Goal: Task Accomplishment & Management: Complete application form

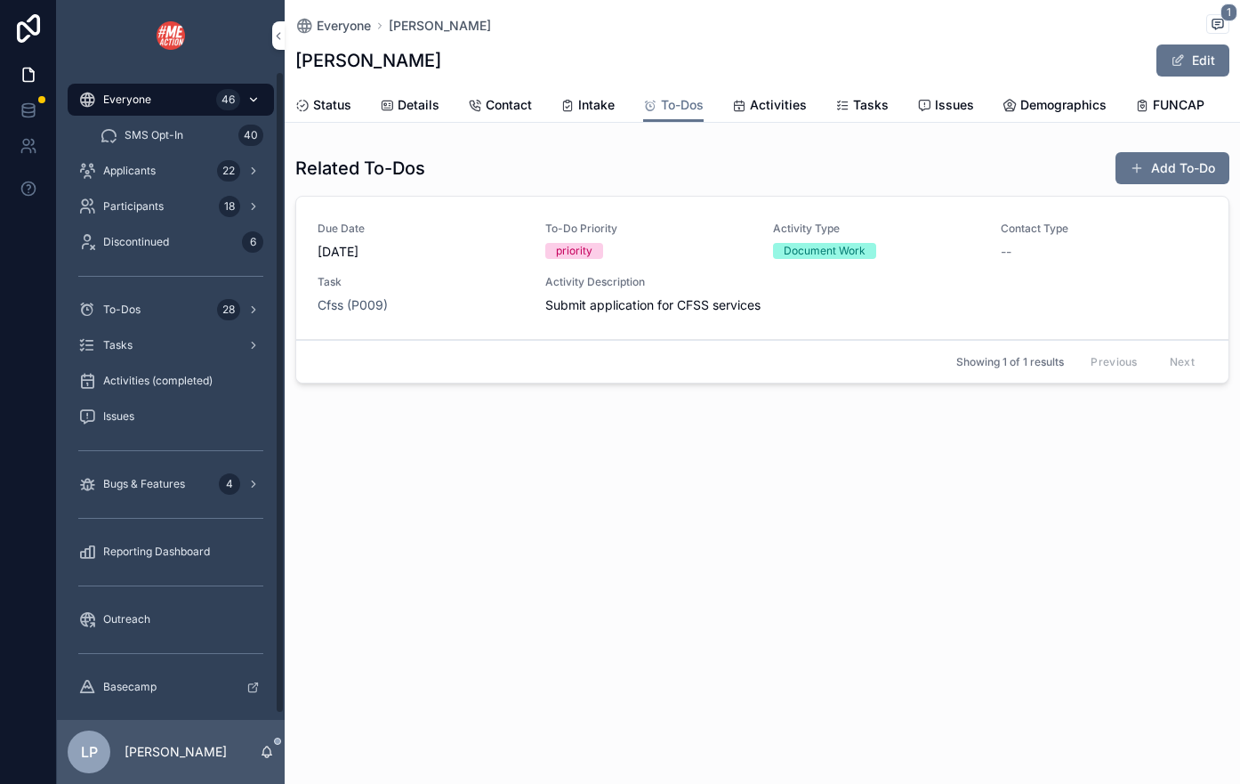
click at [213, 94] on div "Everyone 46" at bounding box center [170, 99] width 185 height 28
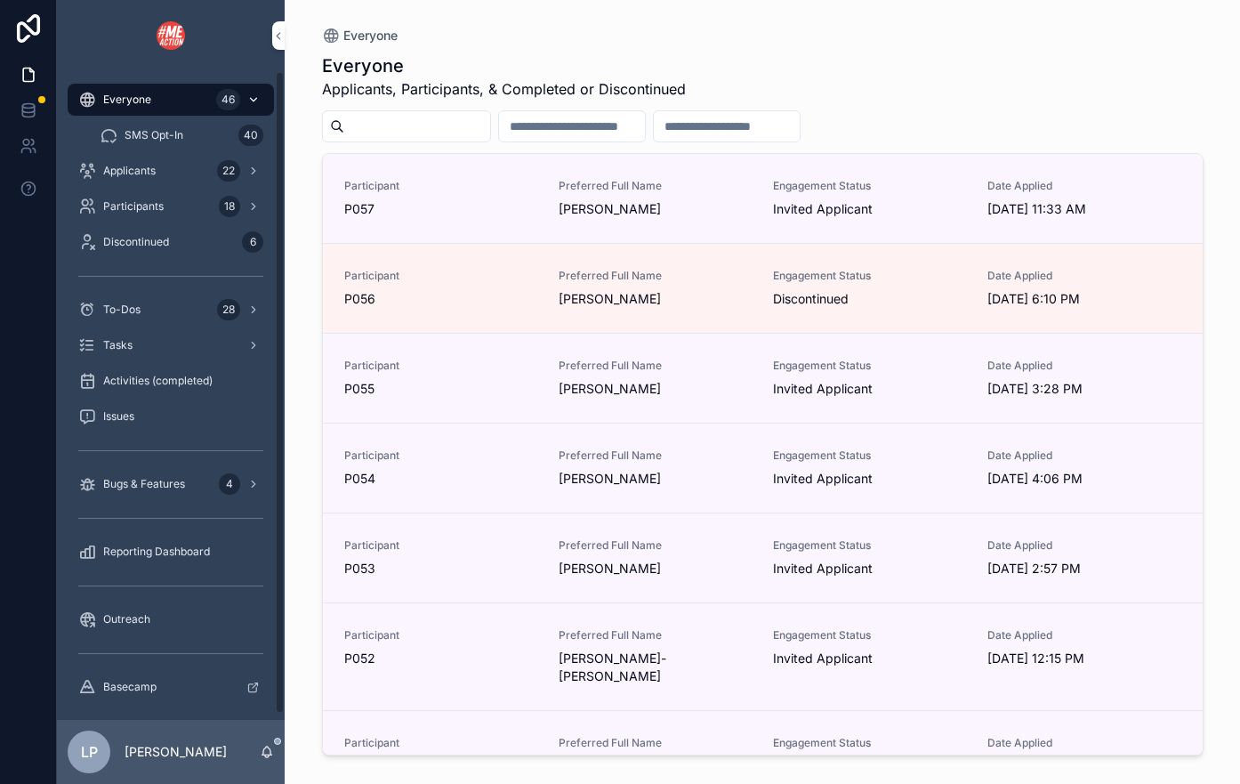
click at [149, 105] on span "Everyone" at bounding box center [127, 99] width 48 height 14
click at [395, 132] on input "scrollable content" at bounding box center [417, 126] width 146 height 25
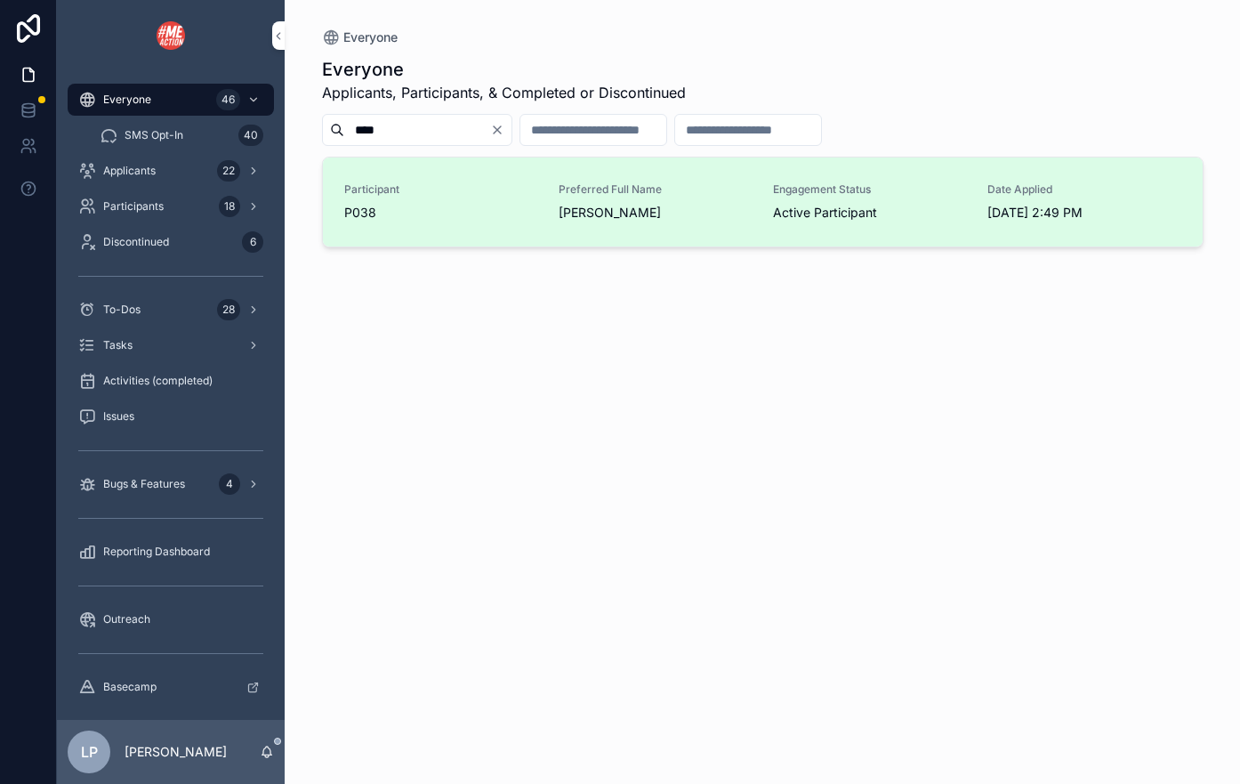
type input "****"
click at [553, 209] on div "Participant P038 Preferred Full Name [PERSON_NAME] Engagement Status Active Par…" at bounding box center [762, 201] width 837 height 39
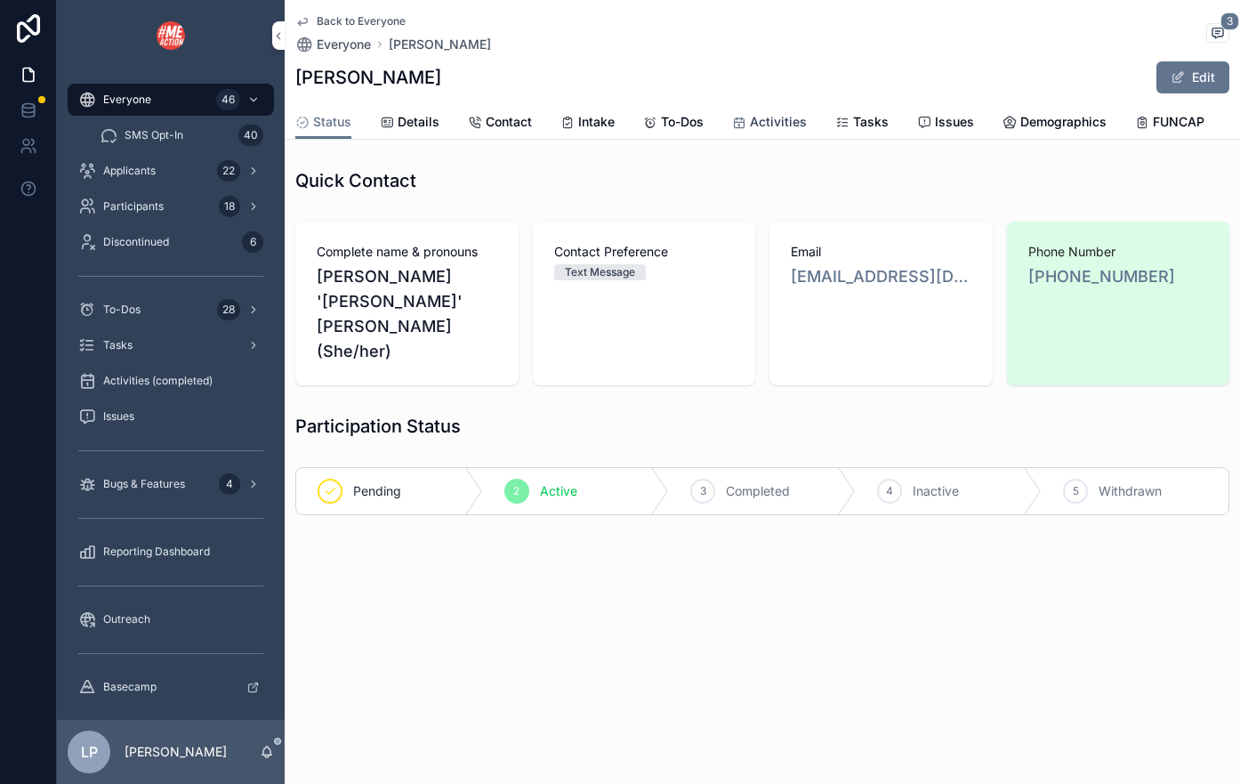
click at [771, 128] on span "Activities" at bounding box center [778, 122] width 57 height 18
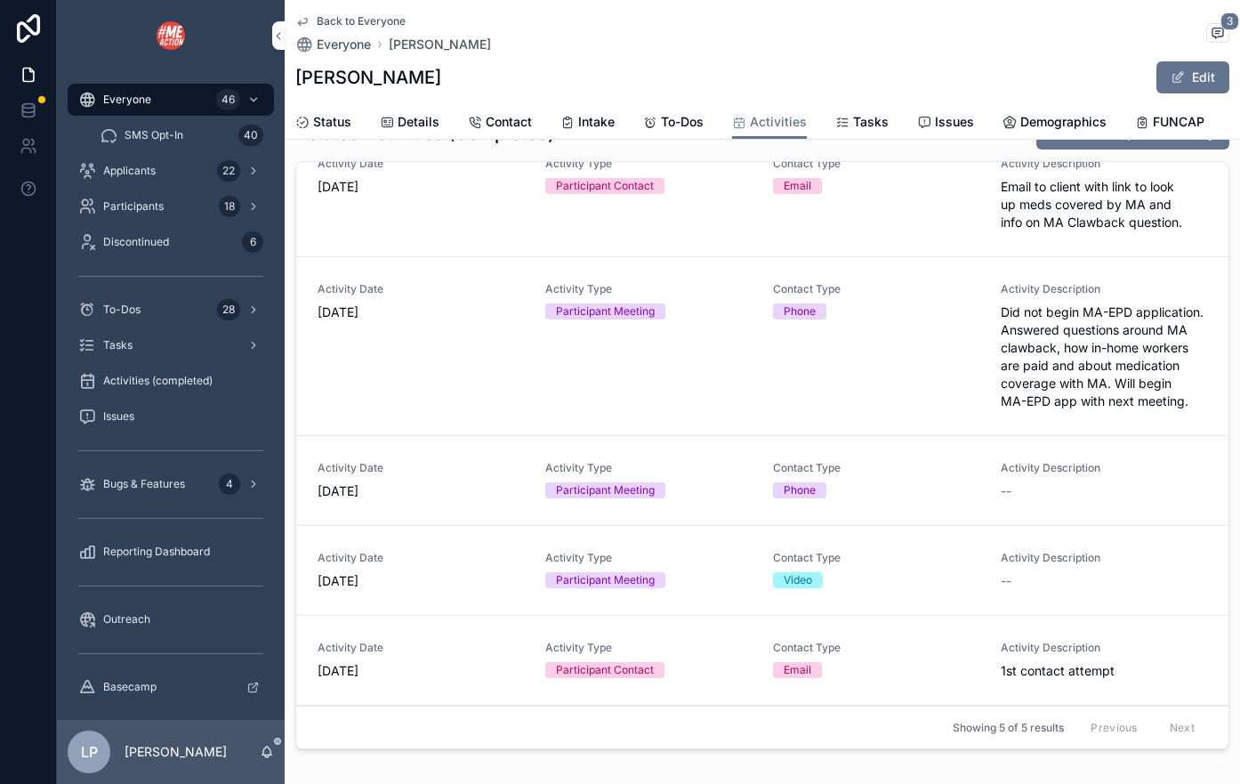
scroll to position [63, 0]
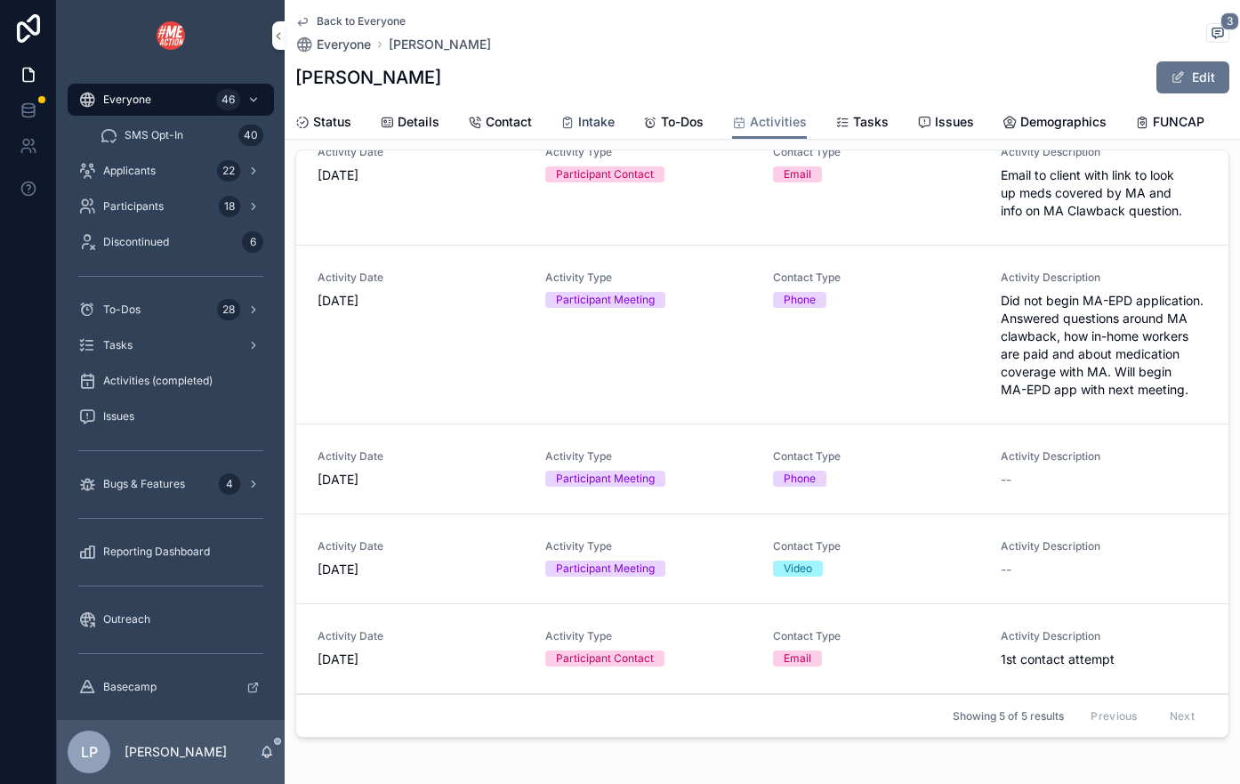
click at [575, 130] on div "Intake" at bounding box center [587, 122] width 54 height 18
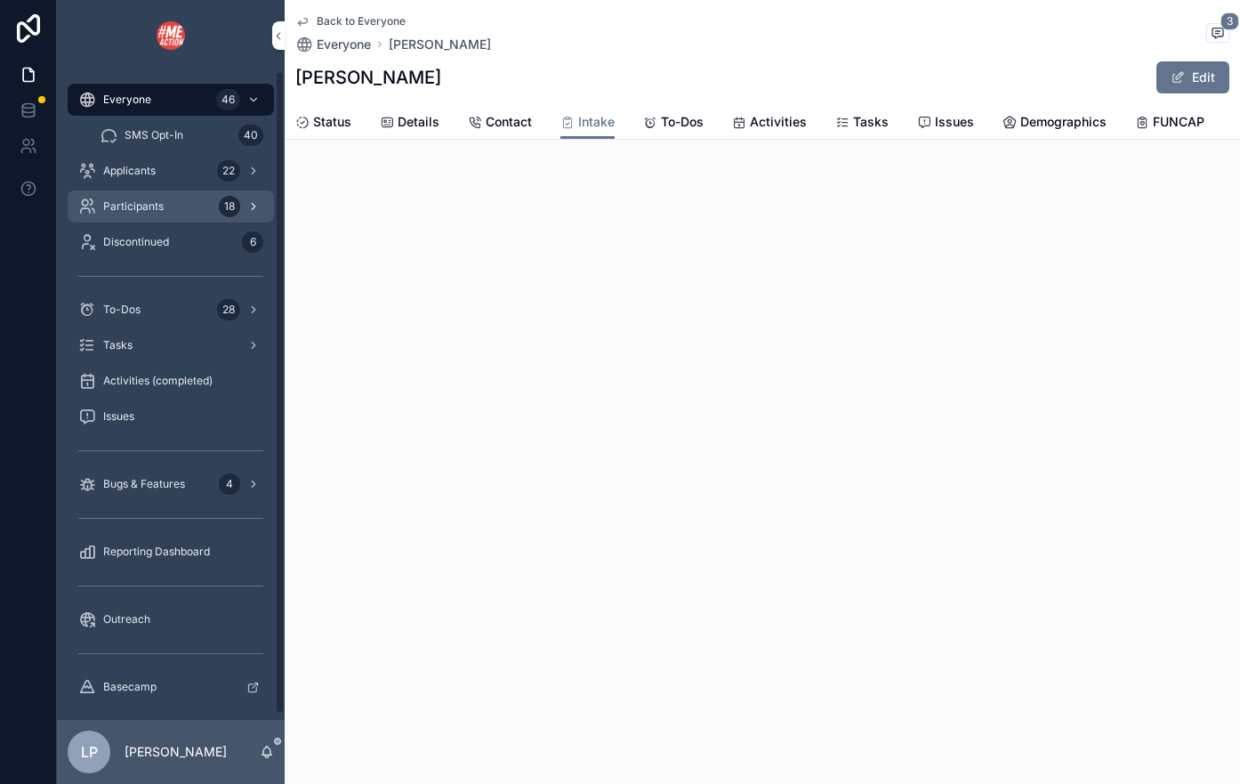
click at [206, 219] on div "Participants 18" at bounding box center [170, 206] width 185 height 28
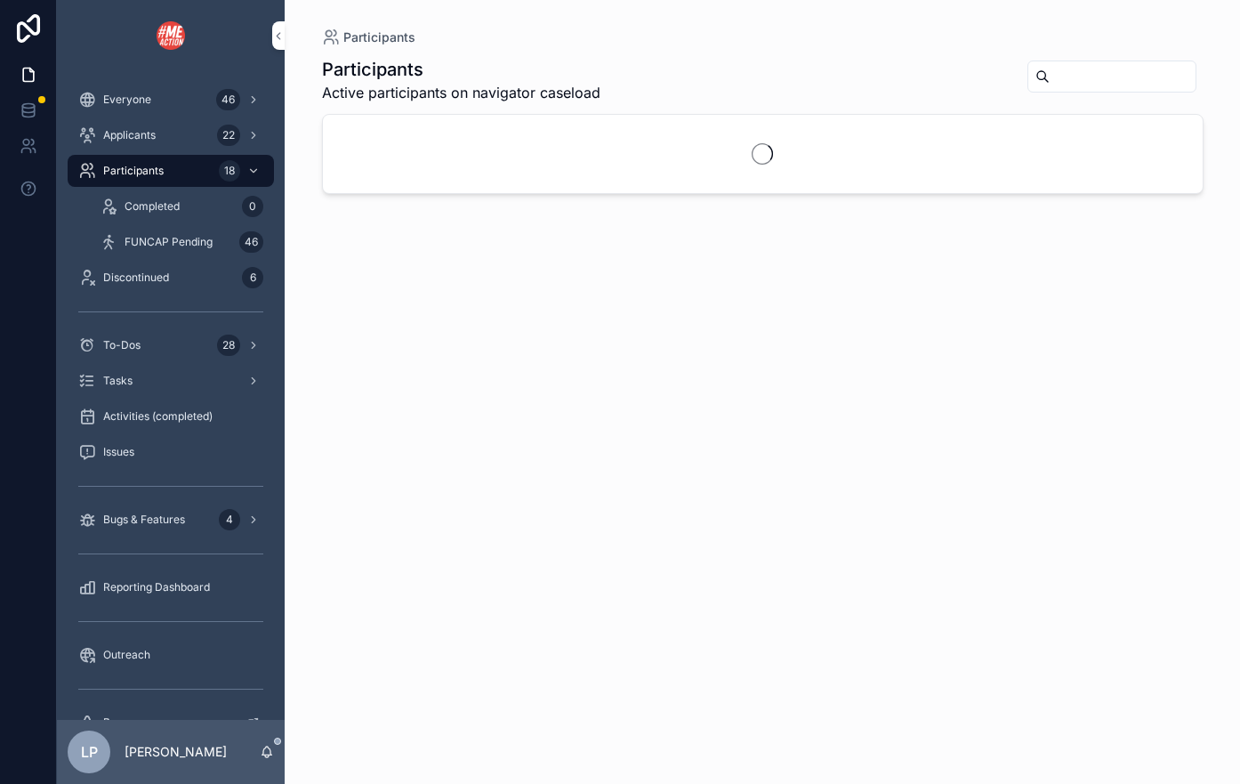
click at [1055, 78] on input "scrollable content" at bounding box center [1122, 76] width 146 height 25
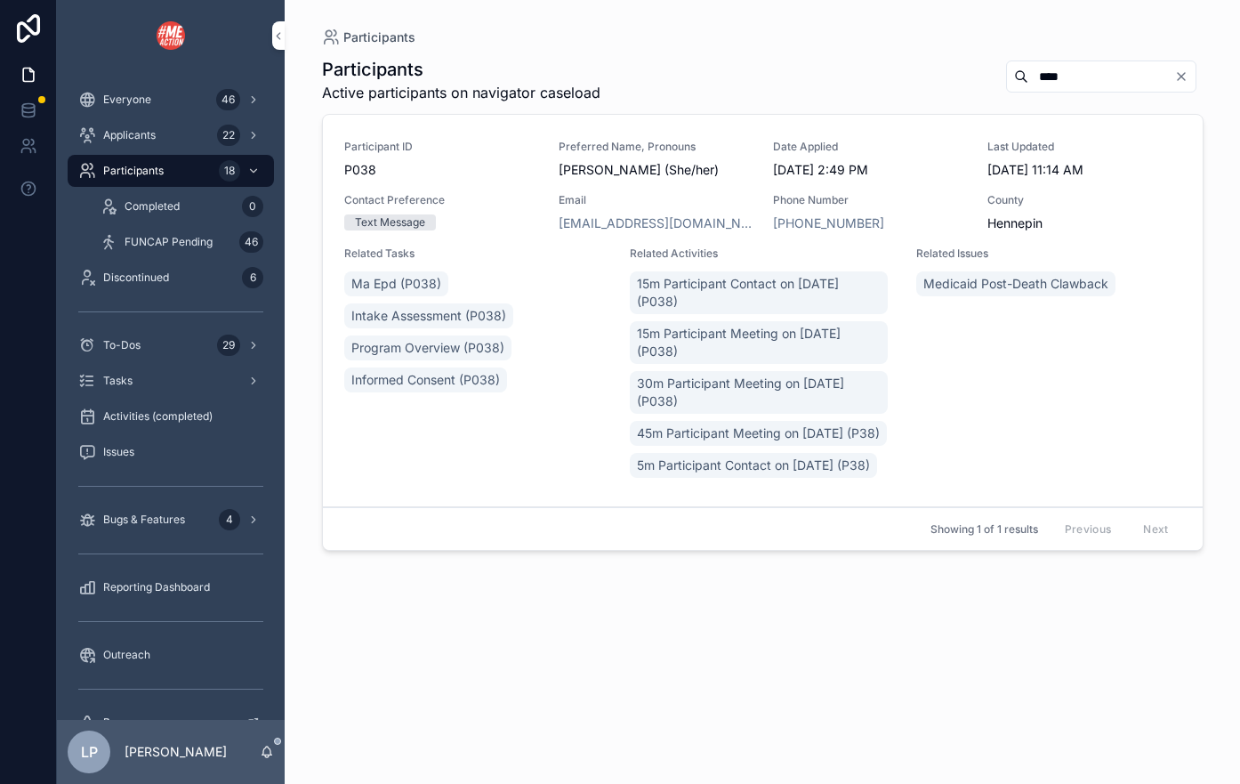
type input "****"
click at [745, 185] on div "Participant ID P038 Preferred Name, Pronouns [PERSON_NAME] (She/her) Date Appli…" at bounding box center [762, 311] width 837 height 342
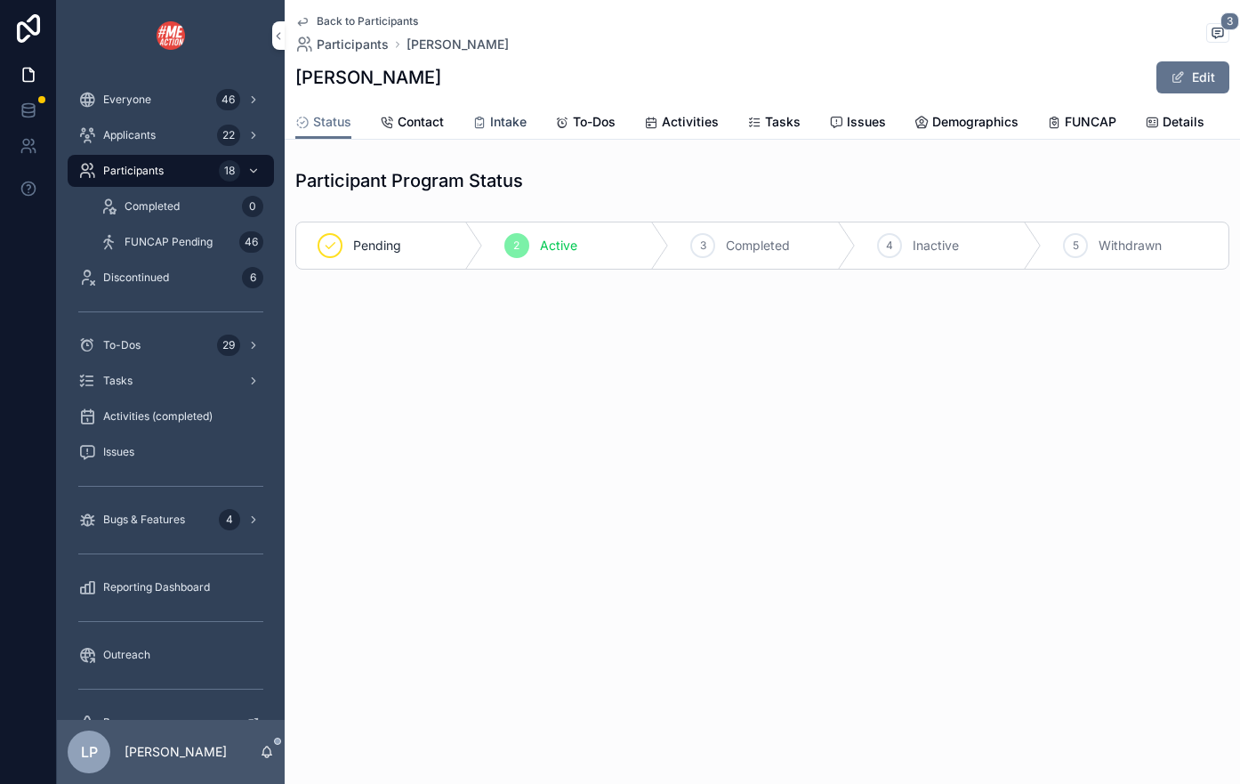
click at [500, 134] on link "Intake" at bounding box center [499, 124] width 54 height 36
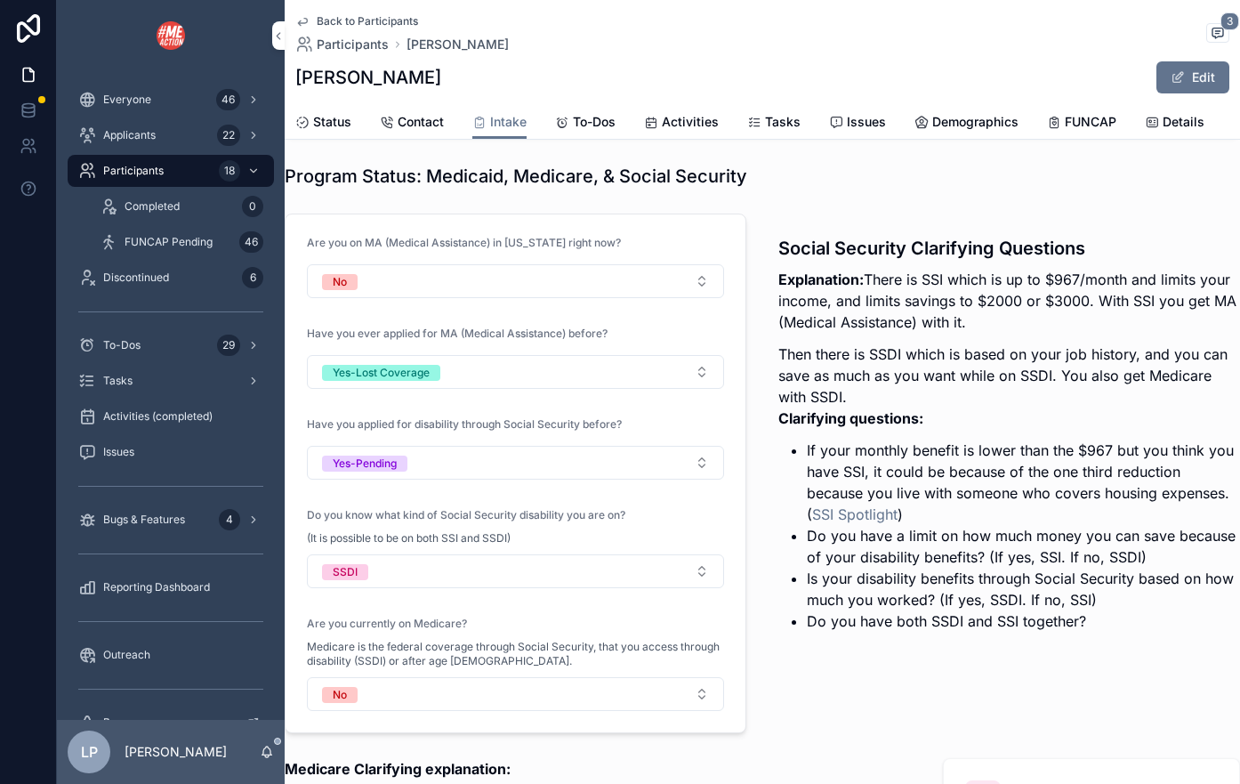
scroll to position [3245, 0]
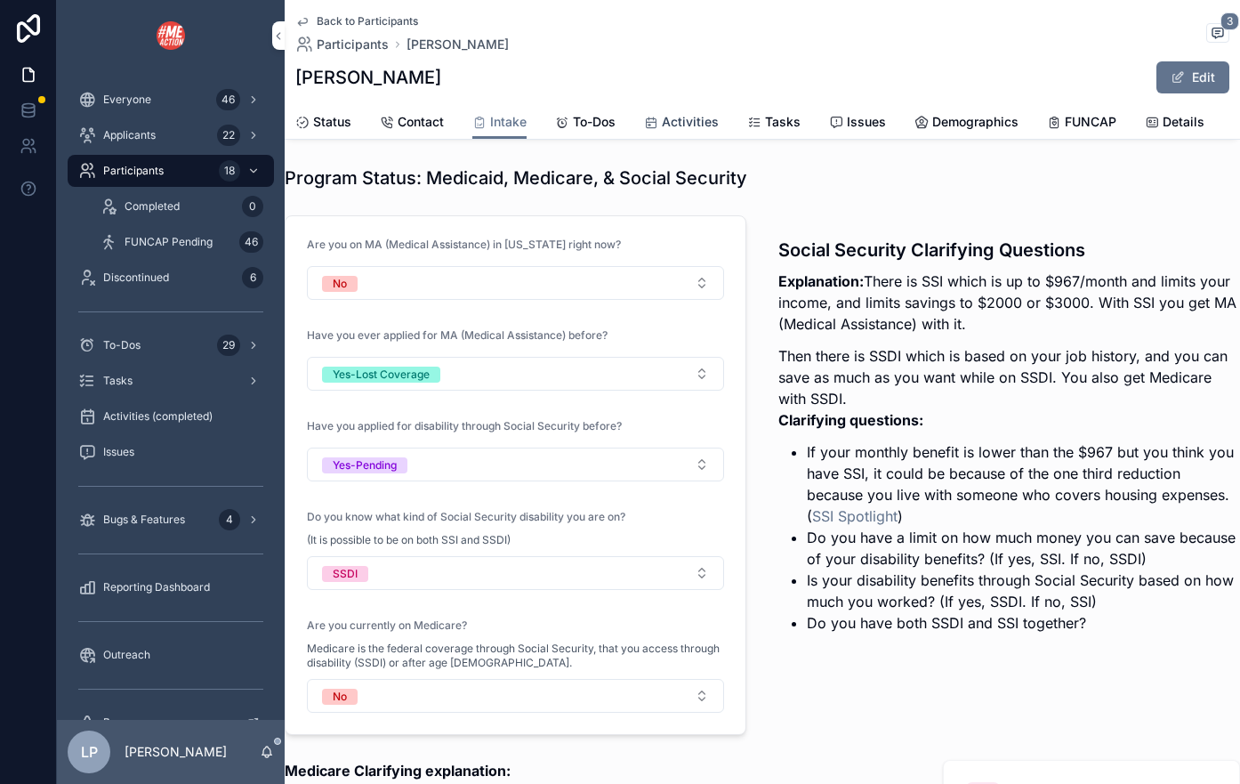
click at [696, 113] on span "Activities" at bounding box center [690, 122] width 57 height 18
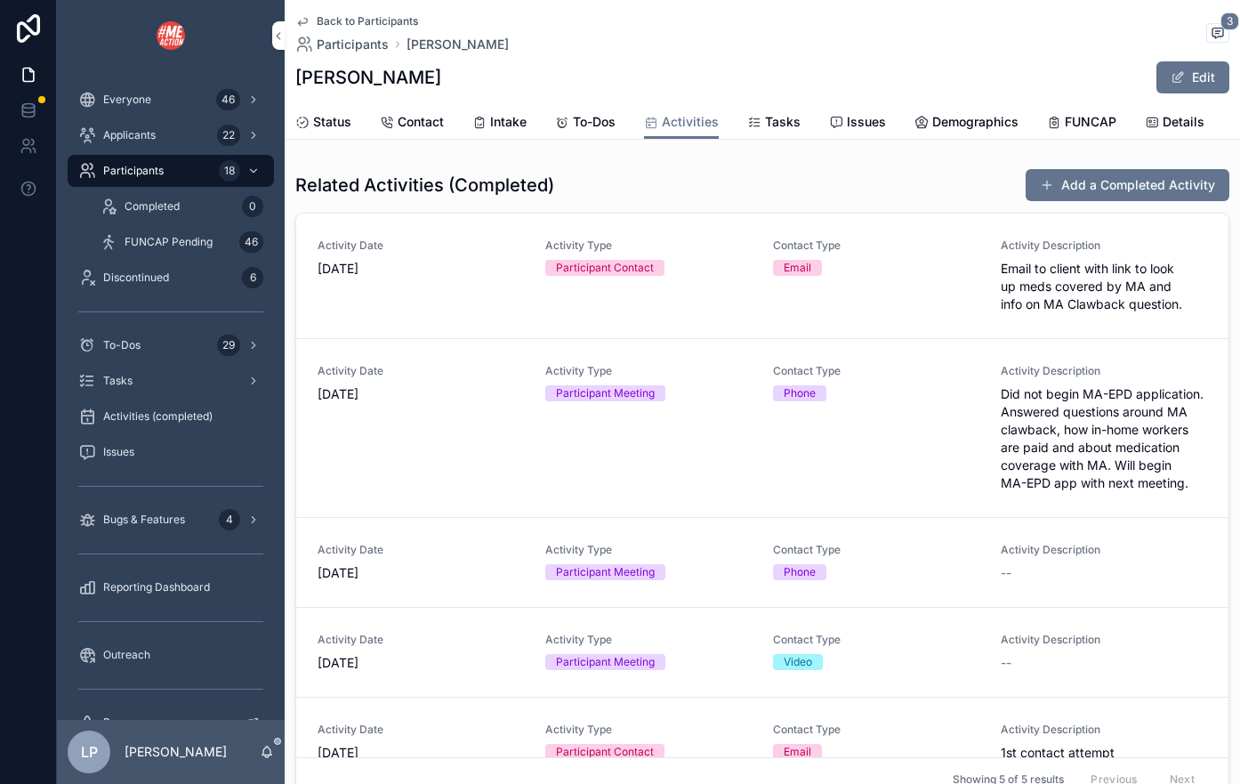
click at [1130, 392] on span "Did not begin MA-EPD application. Answered questions around MA clawback, how in…" at bounding box center [1104, 438] width 206 height 107
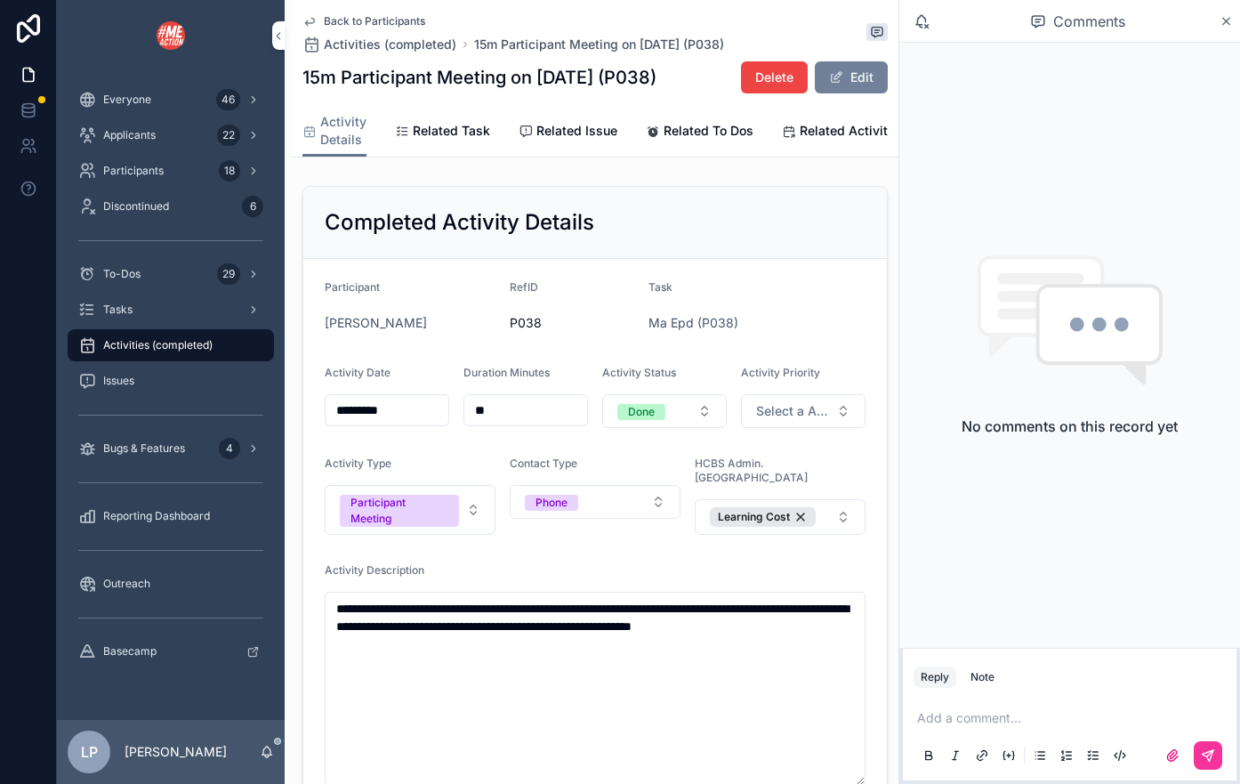
click at [864, 65] on button "Edit" at bounding box center [851, 77] width 73 height 32
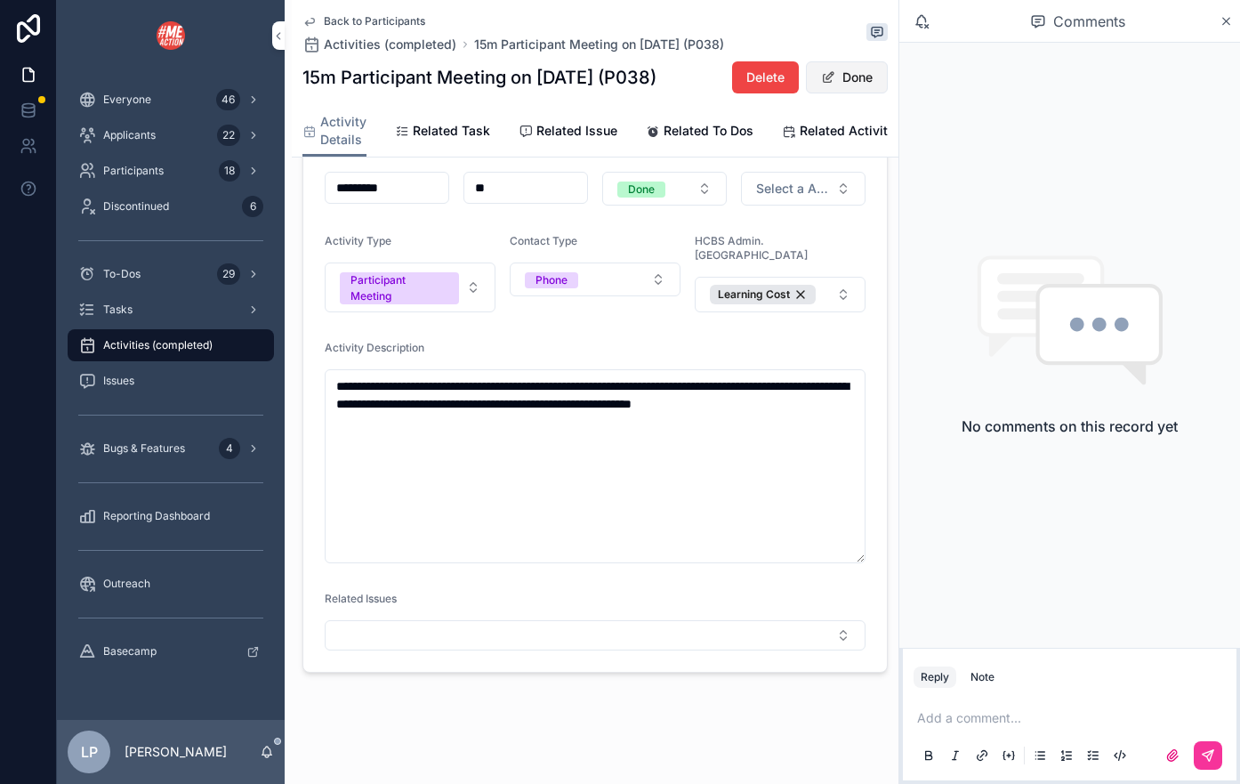
scroll to position [229, 0]
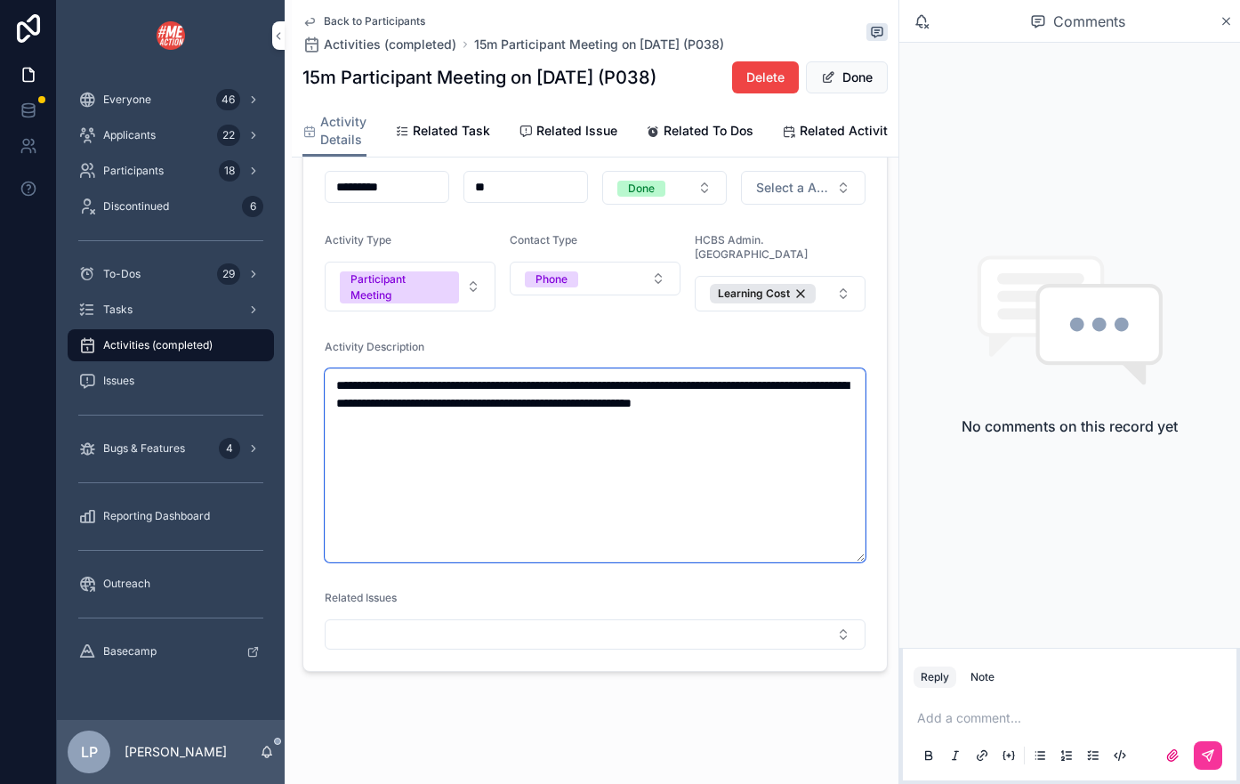
drag, startPoint x: 840, startPoint y: 400, endPoint x: 783, endPoint y: 406, distance: 57.3
click at [783, 406] on textarea "**********" at bounding box center [595, 465] width 541 height 194
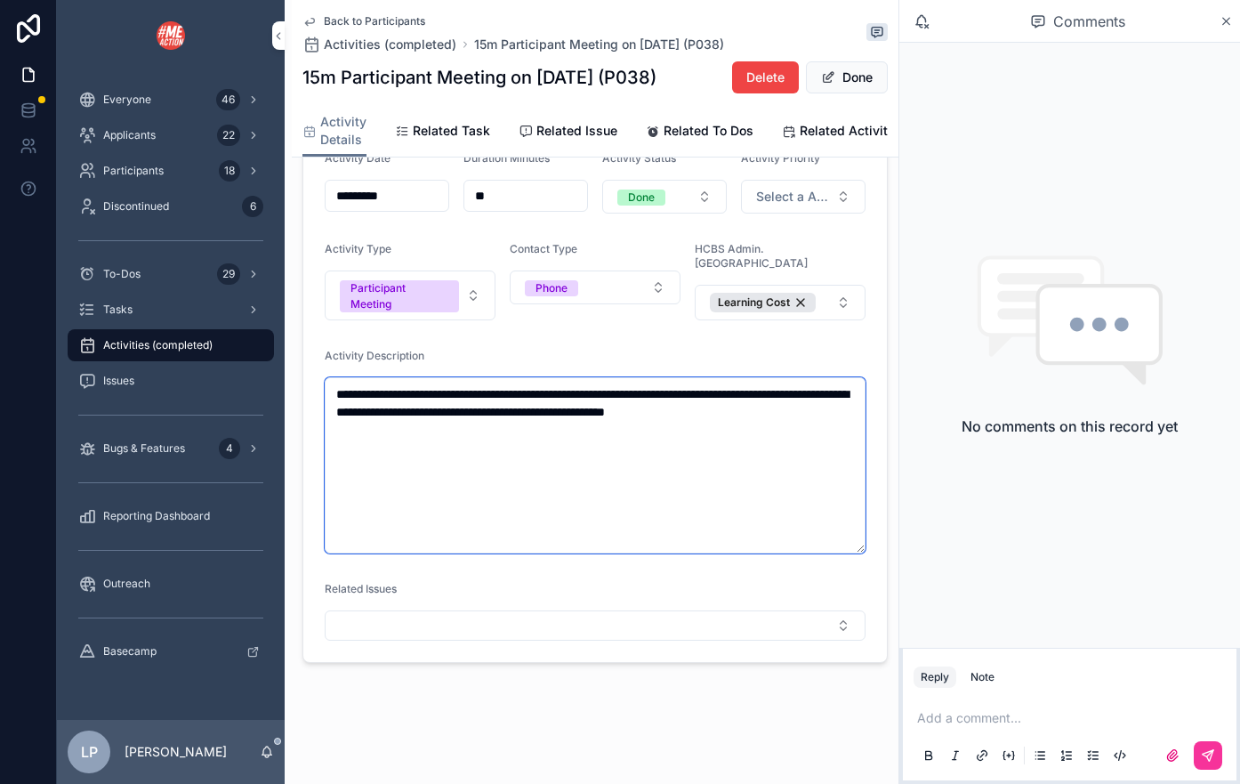
scroll to position [220, 0]
type textarea "**********"
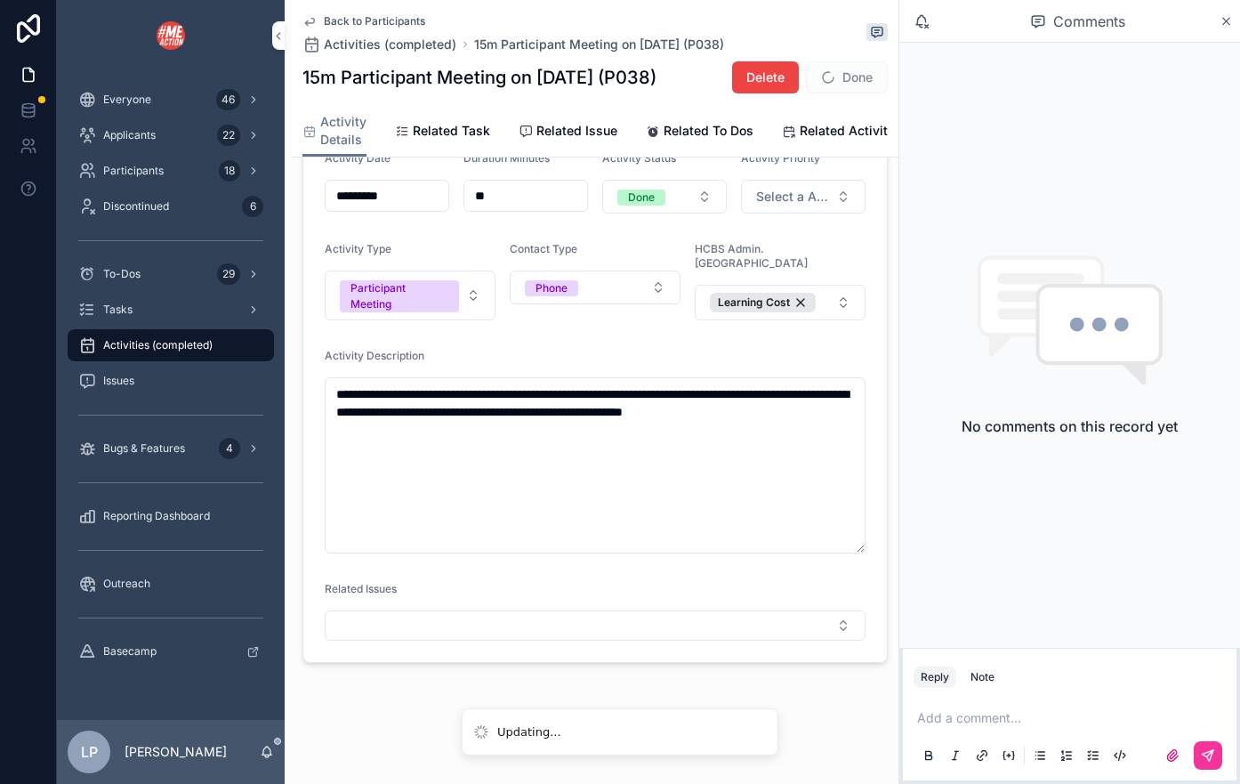
click at [864, 76] on span "Done" at bounding box center [847, 77] width 82 height 32
click at [377, 20] on span "Back to Participants" at bounding box center [374, 21] width 101 height 14
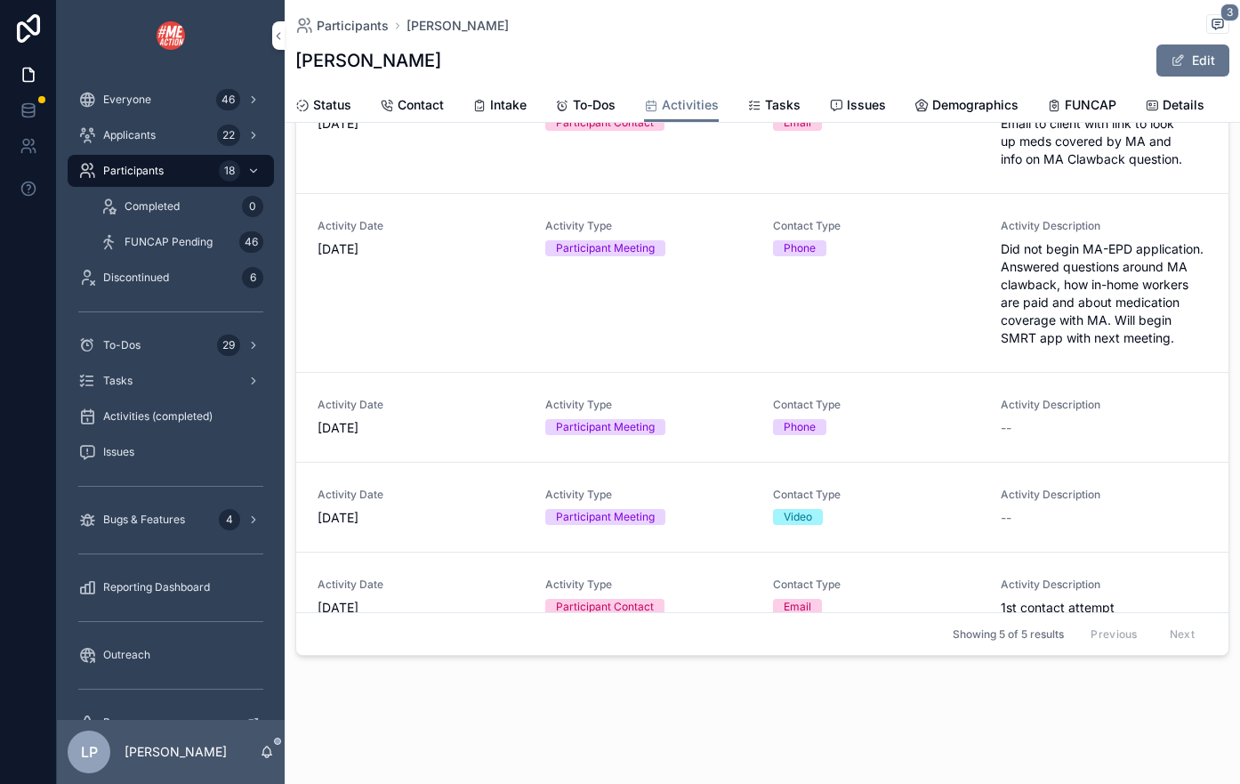
scroll to position [128, 0]
click at [768, 107] on span "Tasks" at bounding box center [783, 105] width 36 height 18
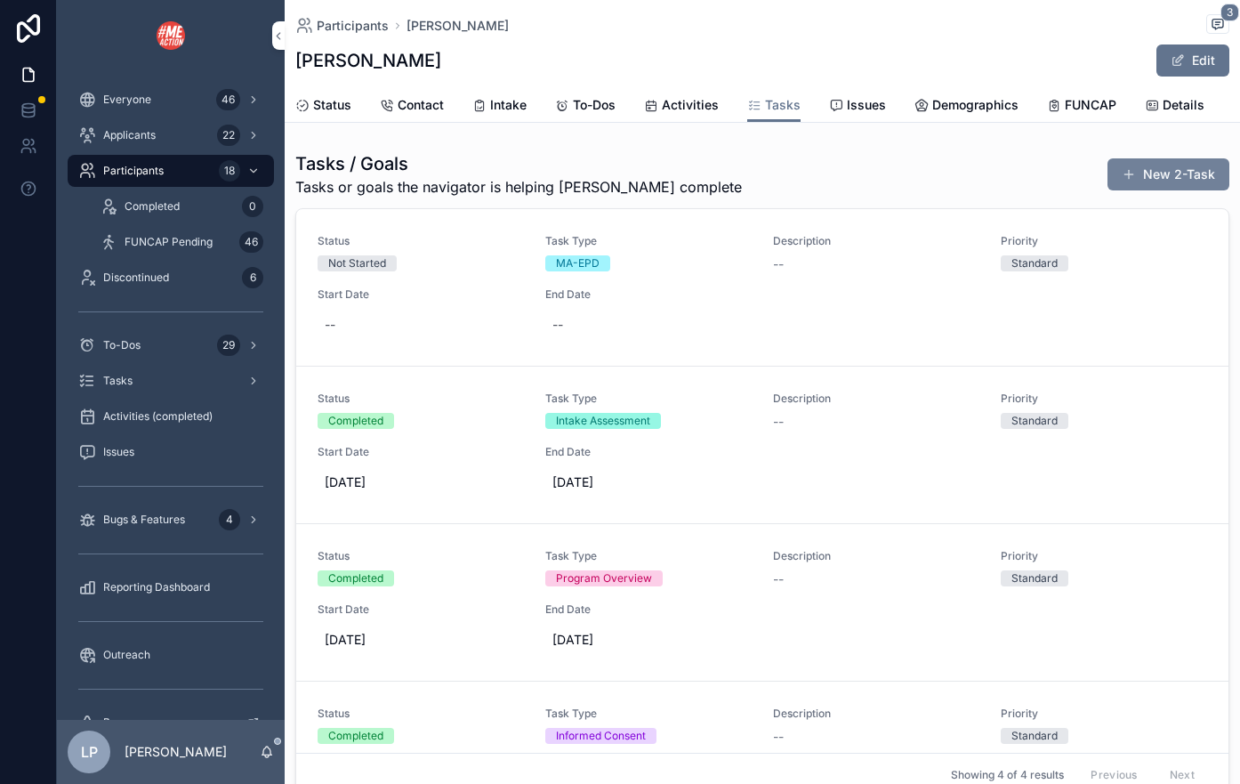
click at [1186, 177] on button "New 2-Task" at bounding box center [1168, 174] width 122 height 32
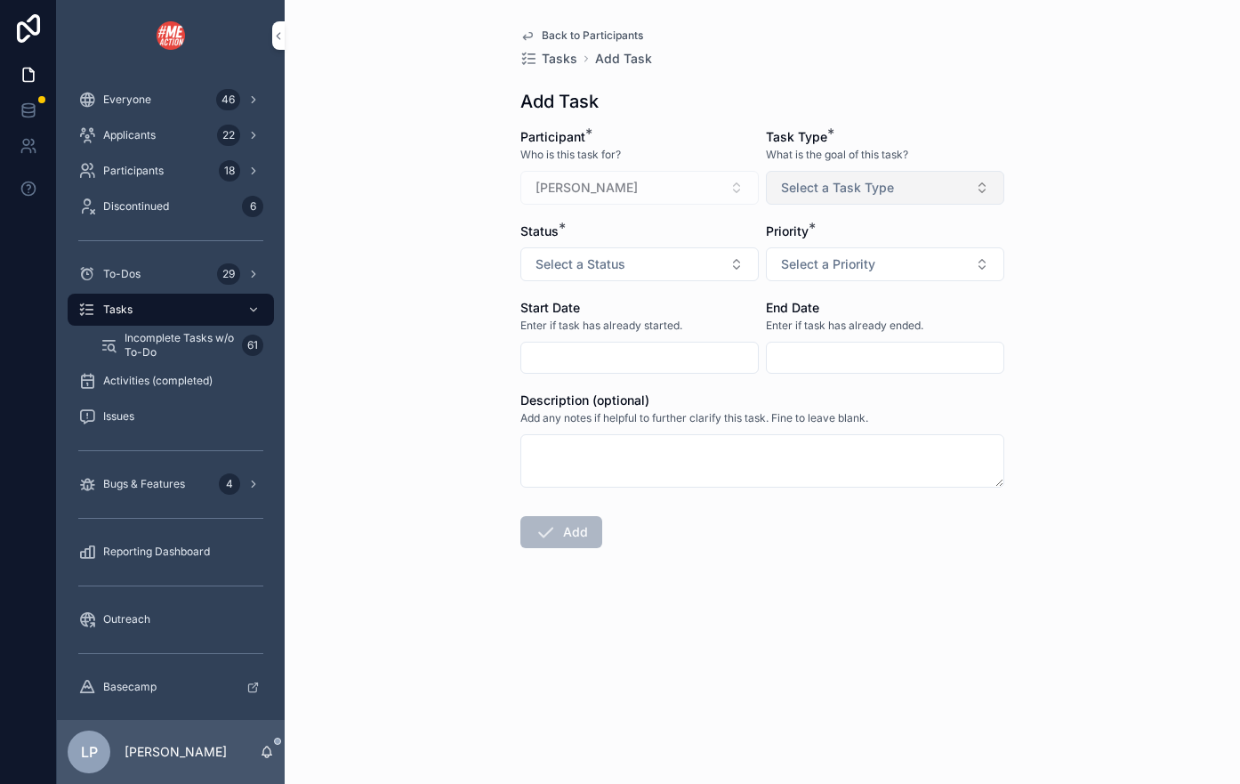
click at [921, 189] on button "Select a Task Type" at bounding box center [885, 188] width 238 height 34
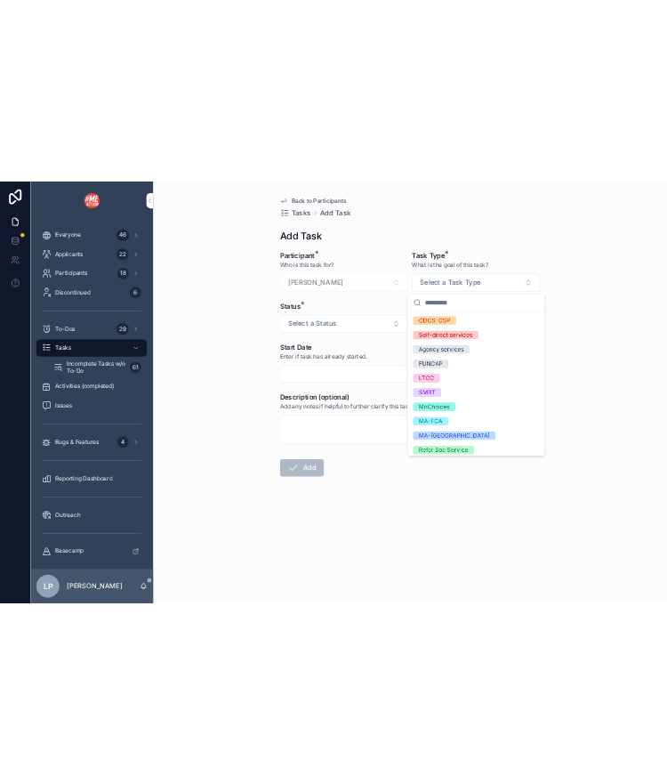
scroll to position [219, 0]
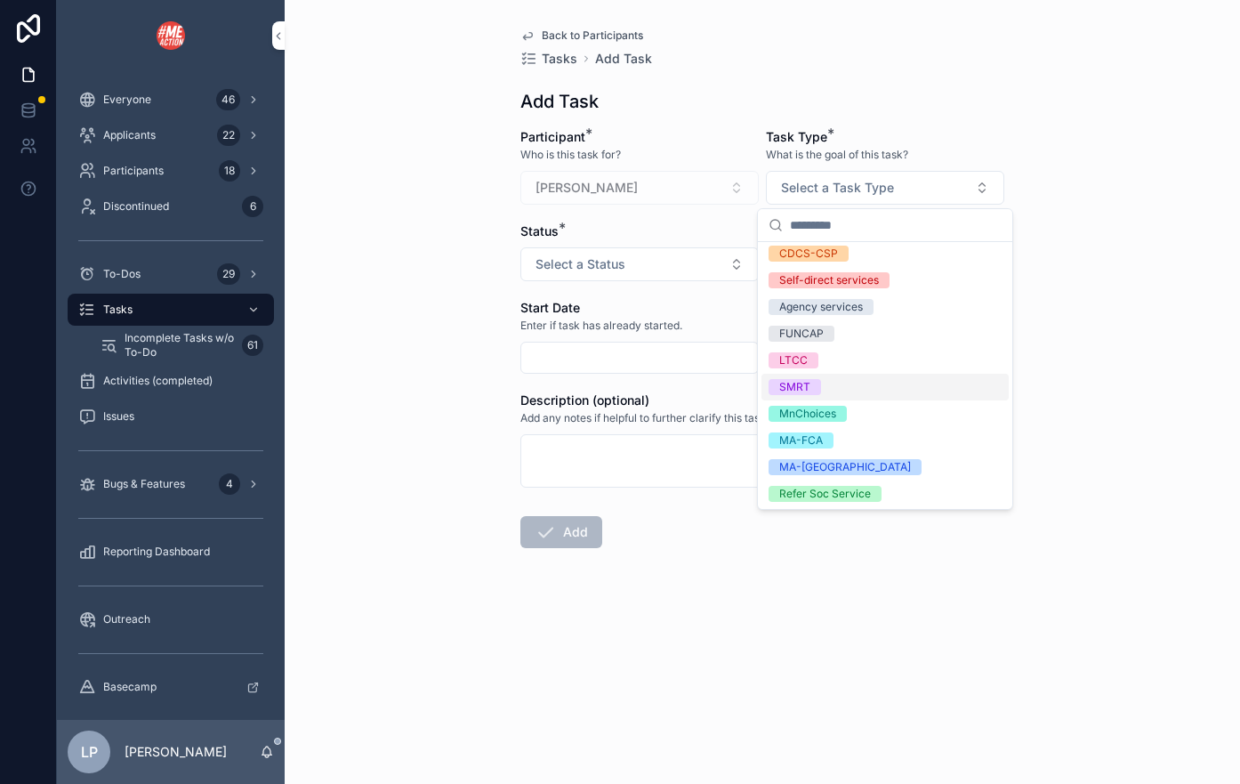
click at [842, 384] on div "SMRT" at bounding box center [884, 387] width 247 height 27
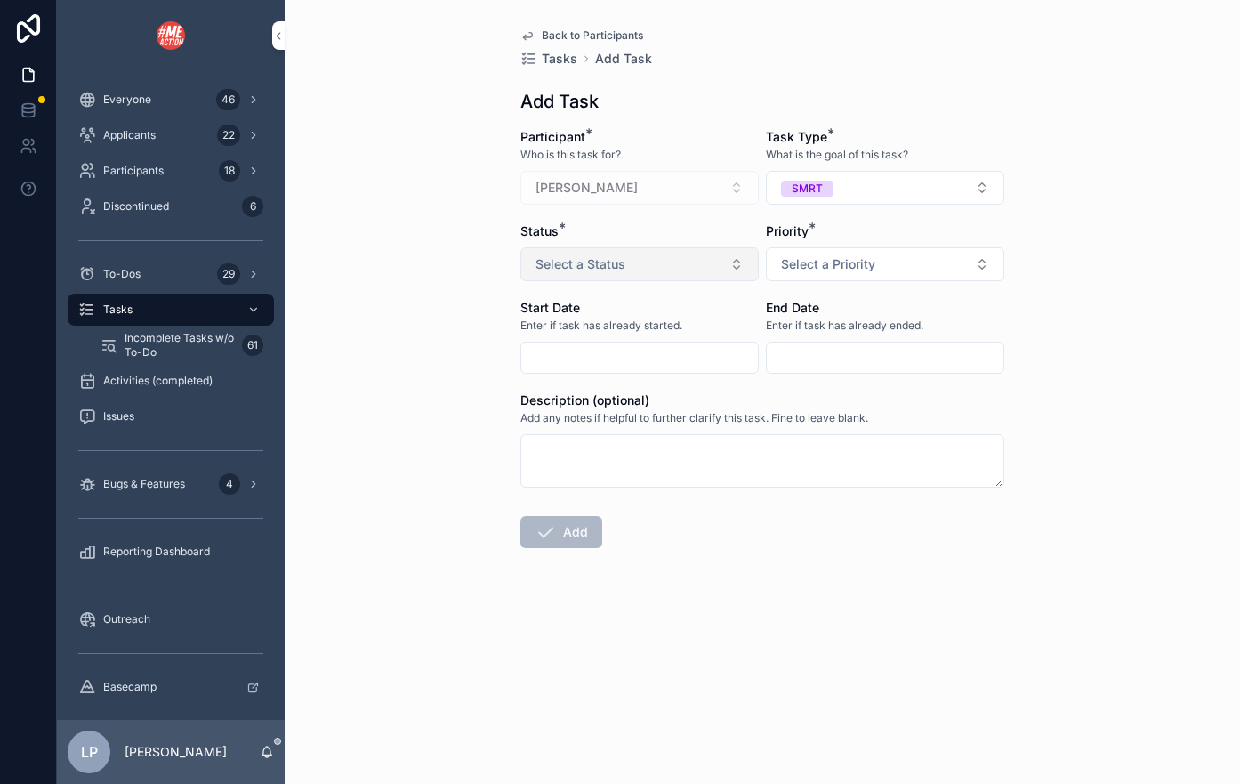
click at [600, 265] on span "Select a Status" at bounding box center [580, 264] width 90 height 18
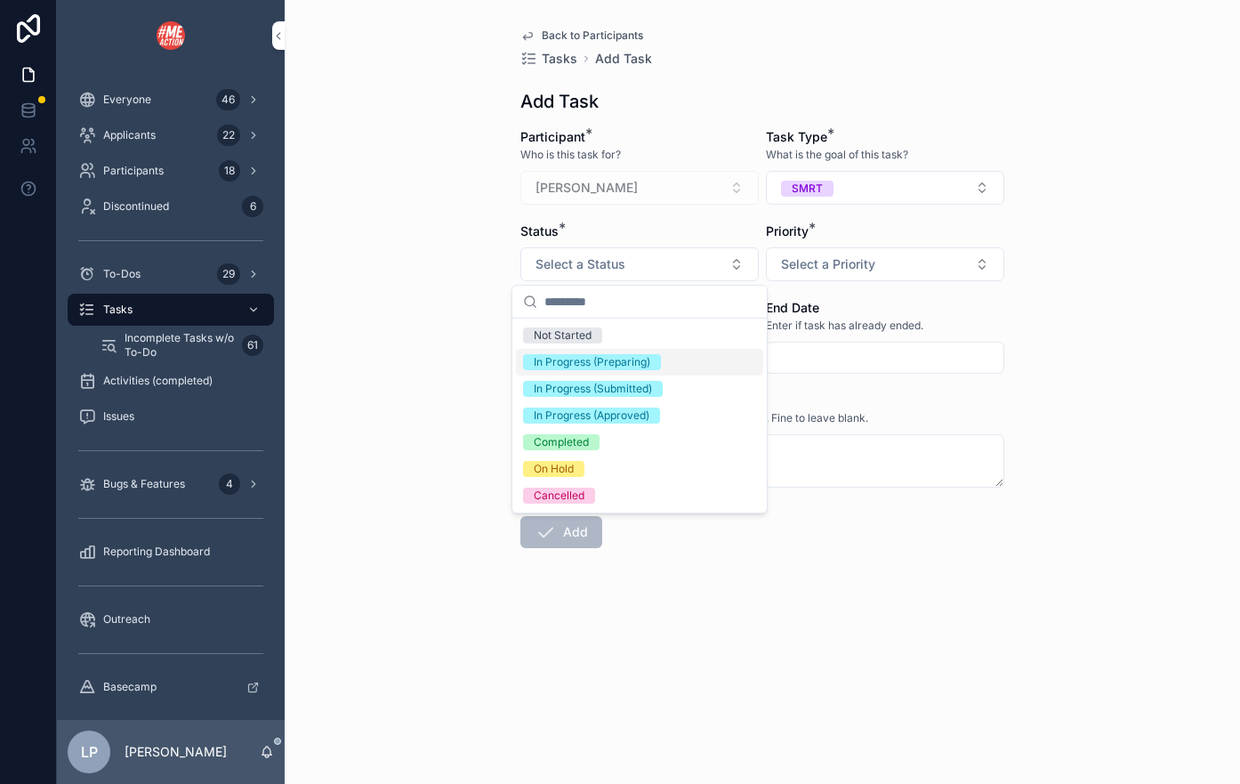
click at [583, 357] on div "In Progress (Preparing)" at bounding box center [592, 362] width 117 height 16
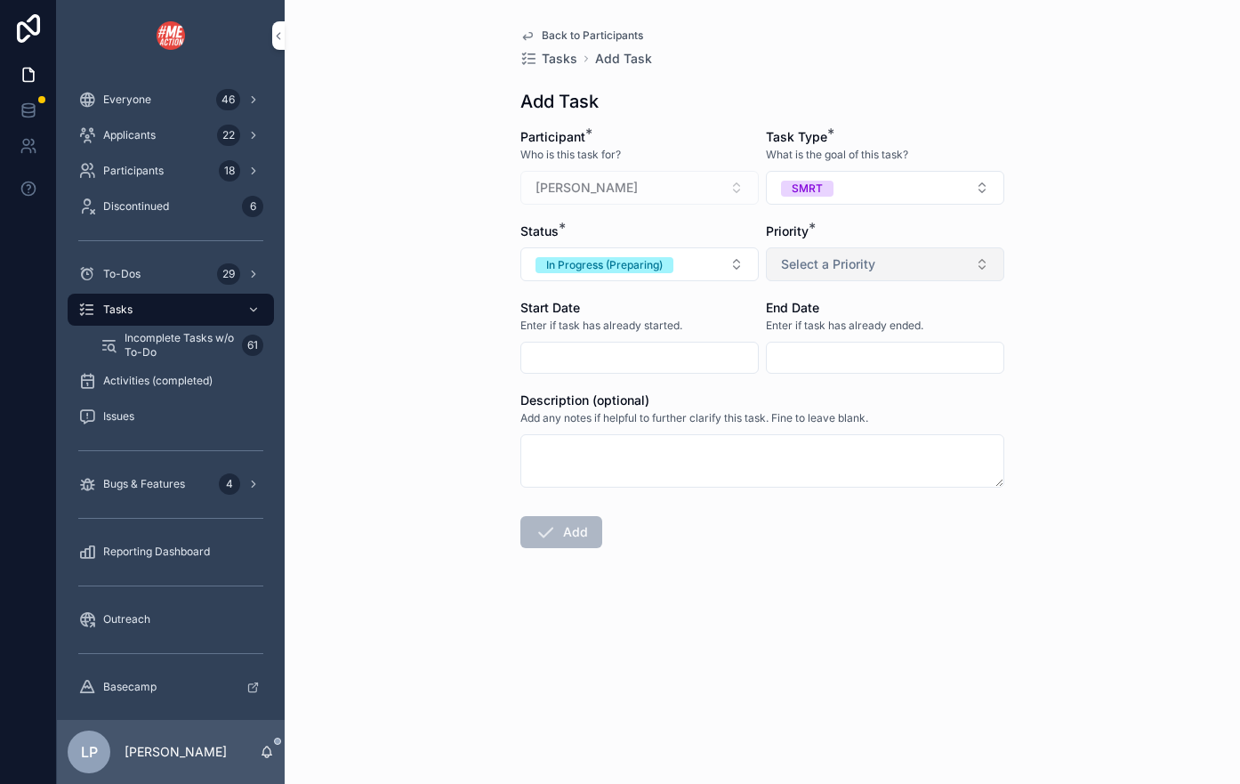
click at [841, 278] on button "Select a Priority" at bounding box center [885, 264] width 238 height 34
click at [844, 334] on div "Standard" at bounding box center [884, 335] width 247 height 27
click at [694, 372] on div "scrollable content" at bounding box center [639, 358] width 238 height 32
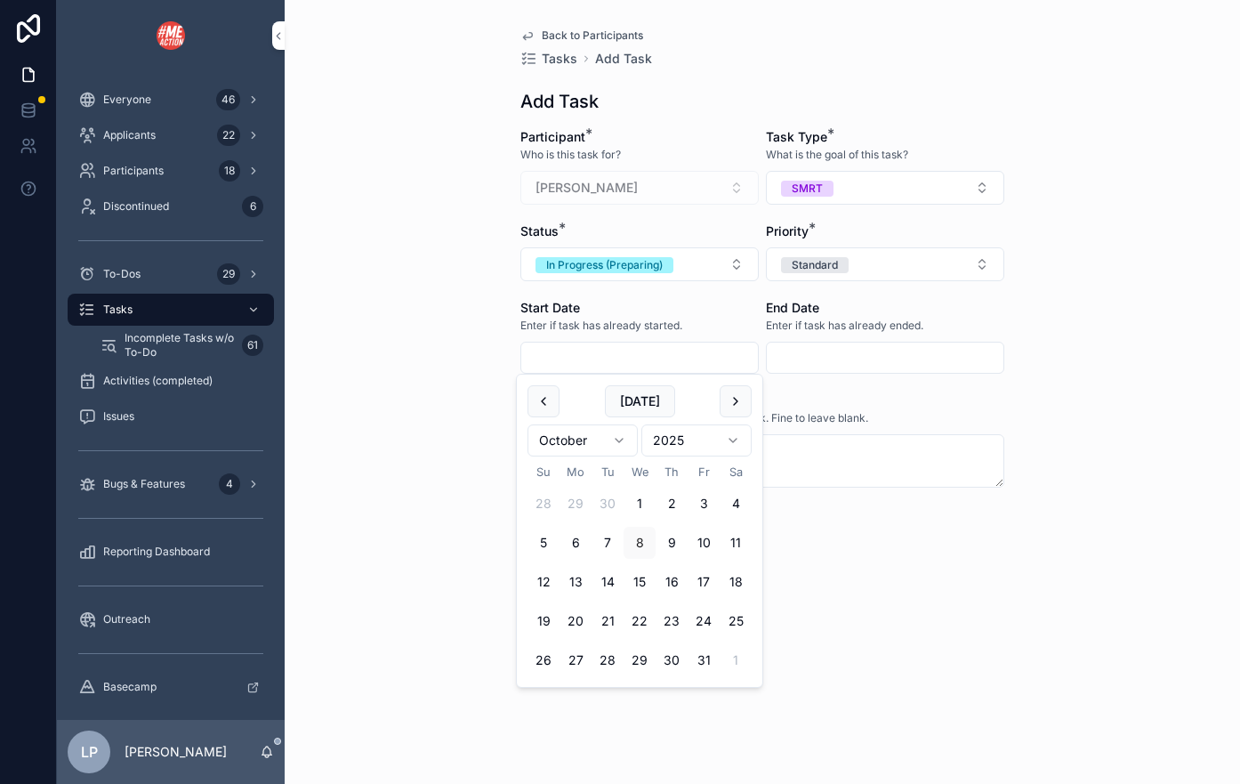
click at [696, 368] on input "scrollable content" at bounding box center [639, 357] width 237 height 25
click at [626, 412] on button "[DATE]" at bounding box center [640, 401] width 70 height 32
type input "*********"
click at [842, 469] on textarea "scrollable content" at bounding box center [762, 460] width 484 height 53
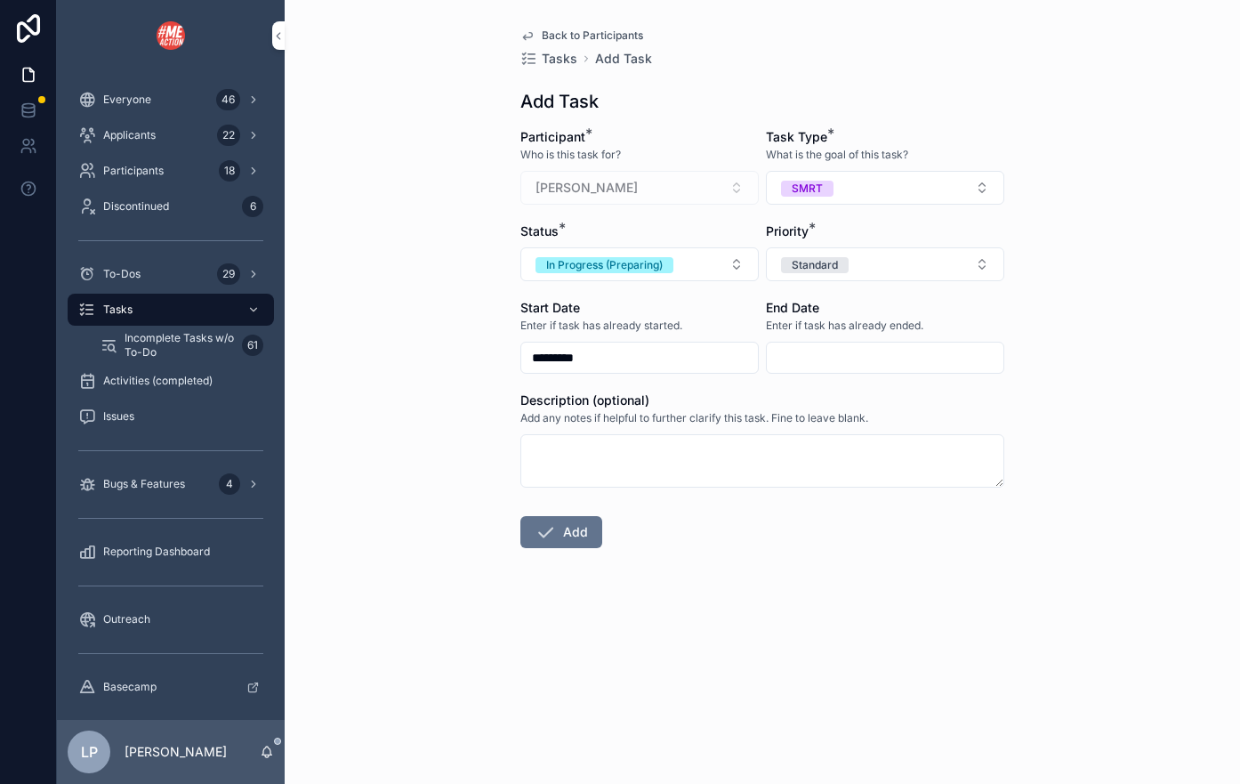
click at [727, 540] on form "Participant * Who is this task for? [PERSON_NAME] Task Type * What is the goal …" at bounding box center [762, 395] width 484 height 534
click at [574, 538] on button "Add" at bounding box center [561, 532] width 82 height 32
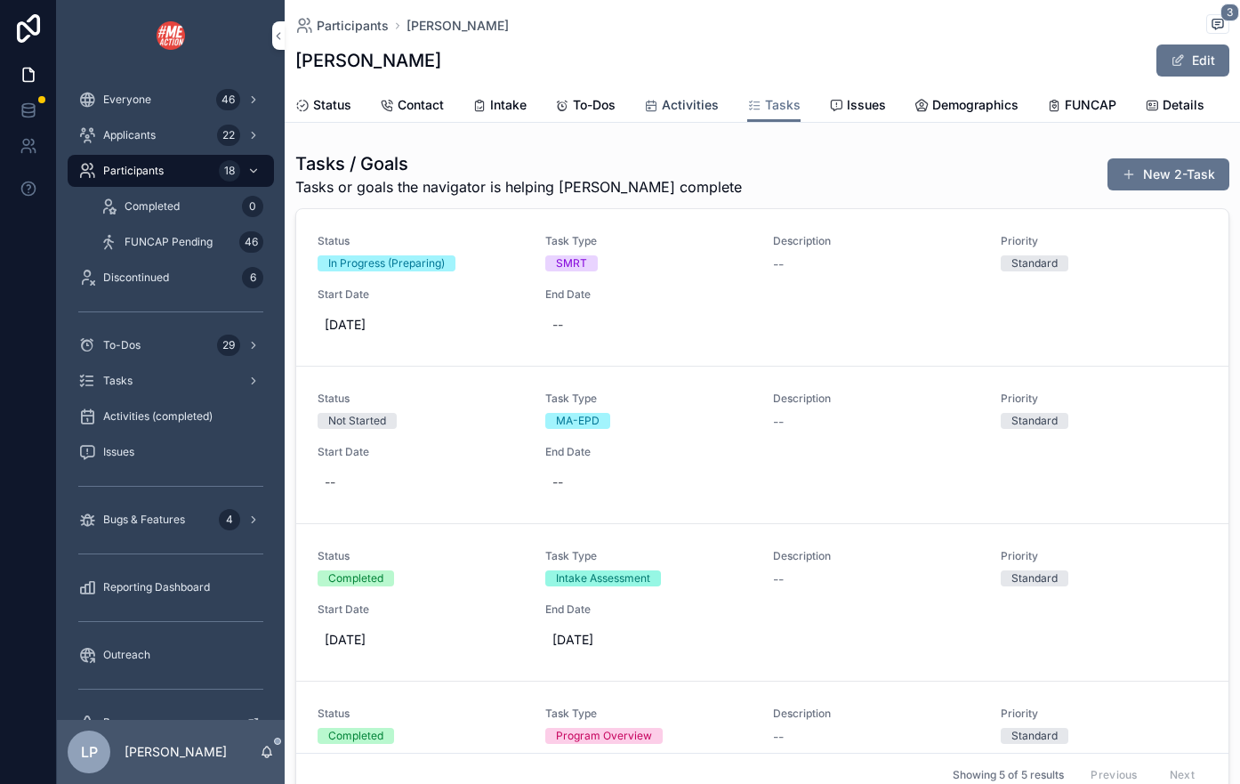
click at [669, 118] on link "Activities" at bounding box center [681, 107] width 75 height 36
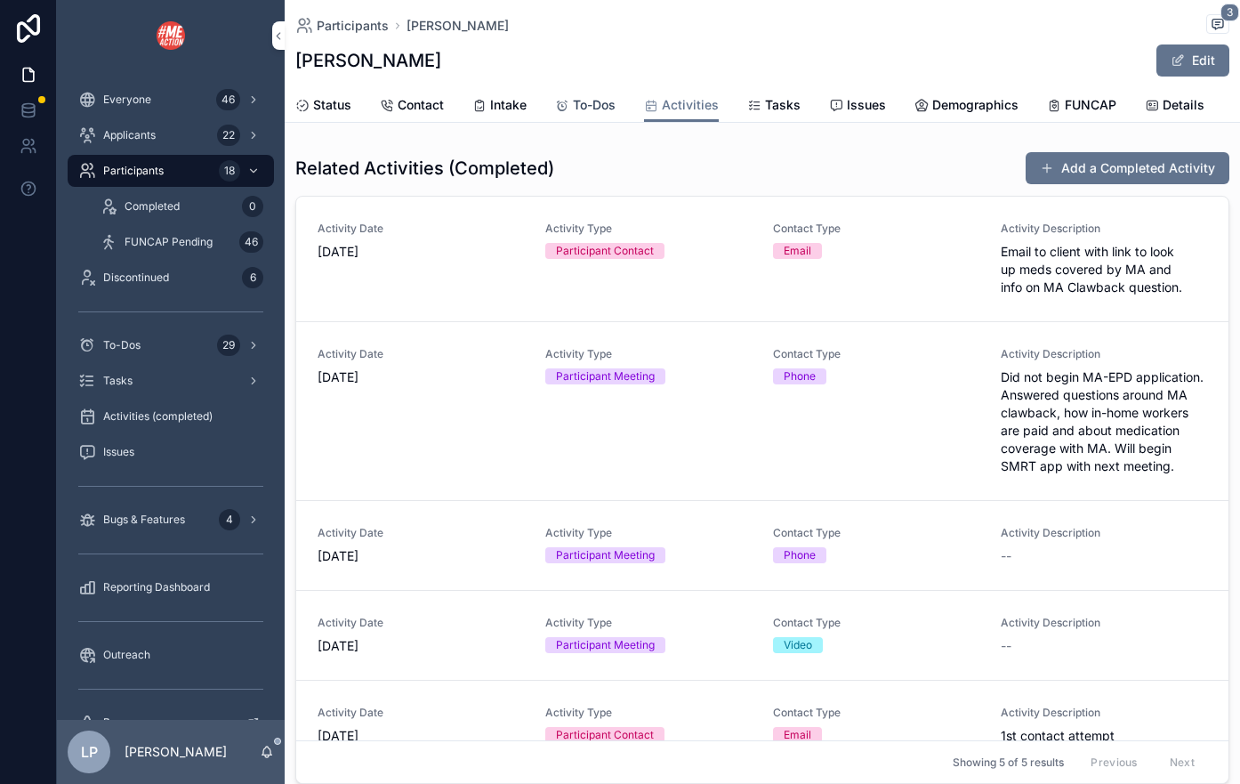
click at [601, 96] on span "To-Dos" at bounding box center [594, 105] width 43 height 18
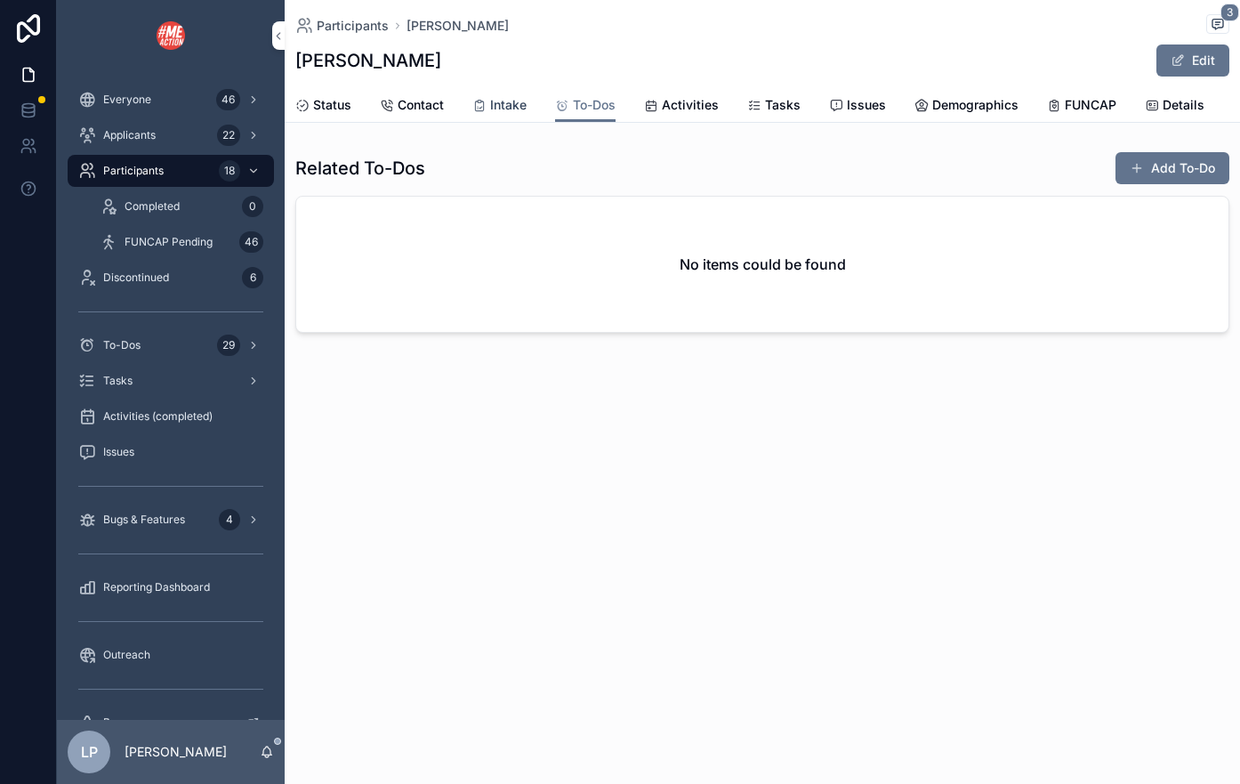
click at [508, 109] on span "Intake" at bounding box center [508, 105] width 36 height 18
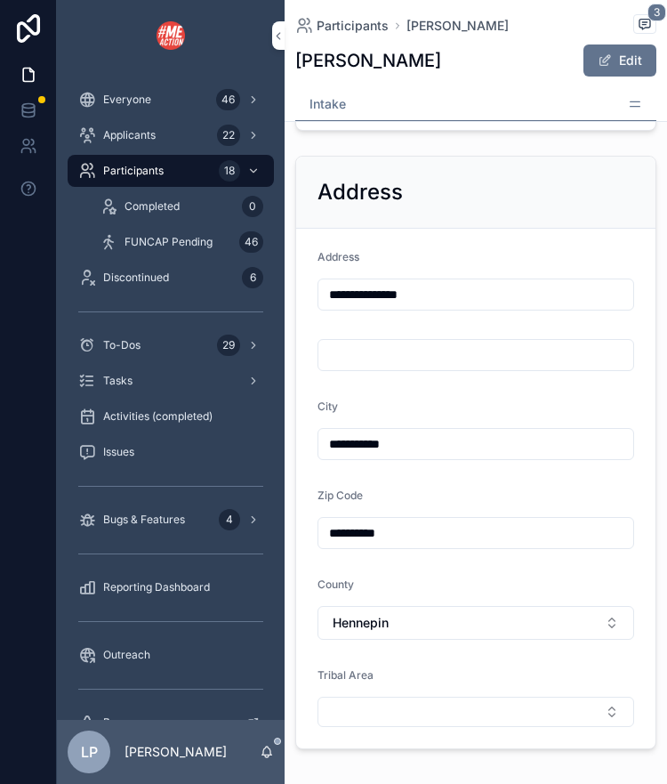
scroll to position [1008, 0]
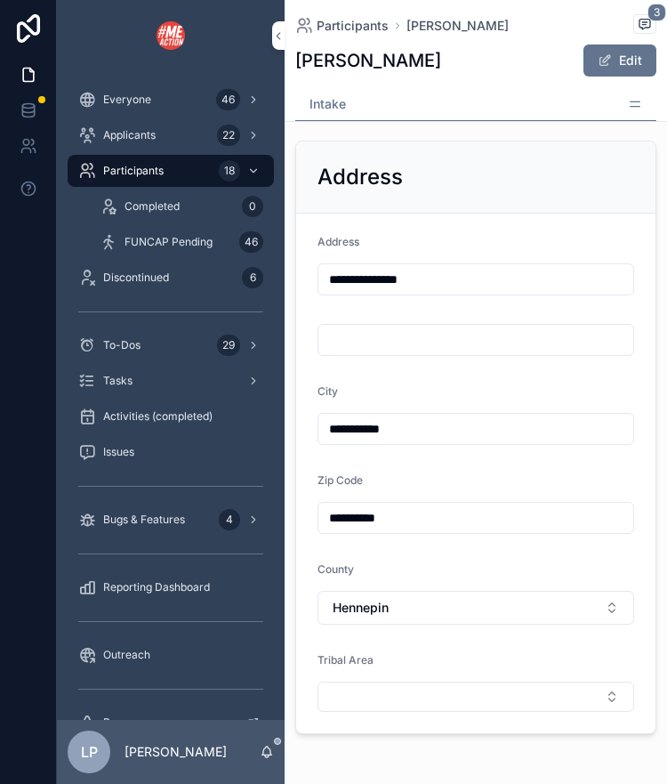
click at [427, 270] on input "**********" at bounding box center [475, 279] width 315 height 25
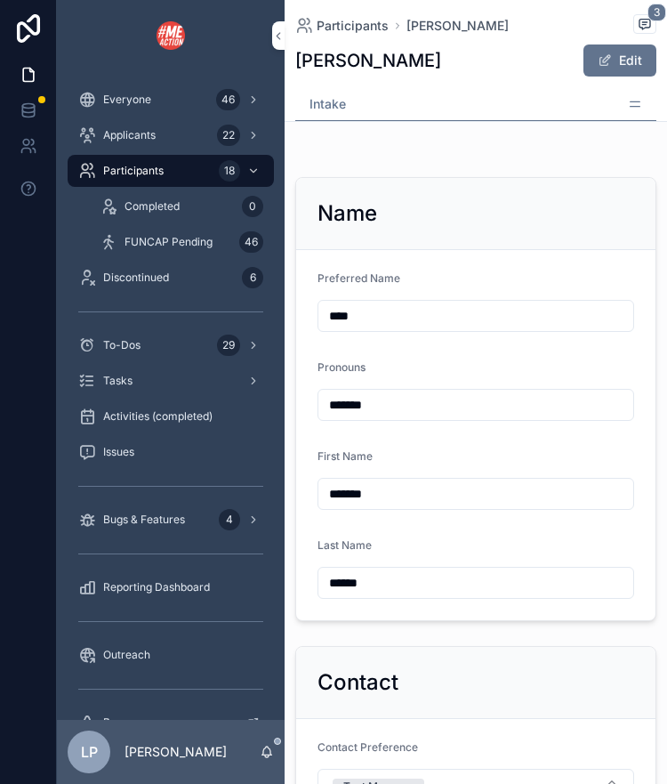
scroll to position [0, 0]
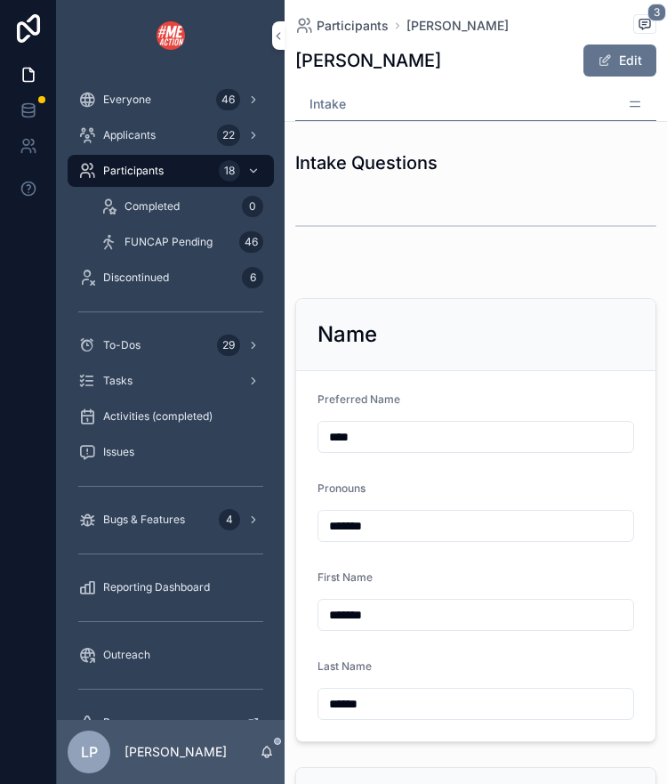
click at [631, 105] on icon "scrollable content" at bounding box center [635, 104] width 14 height 14
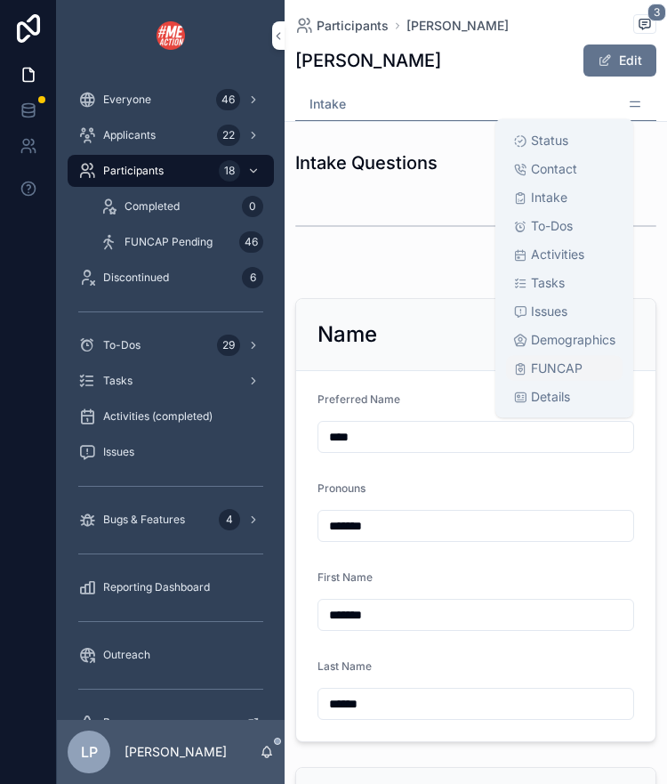
click at [565, 356] on link "FUNCAP" at bounding box center [564, 368] width 117 height 25
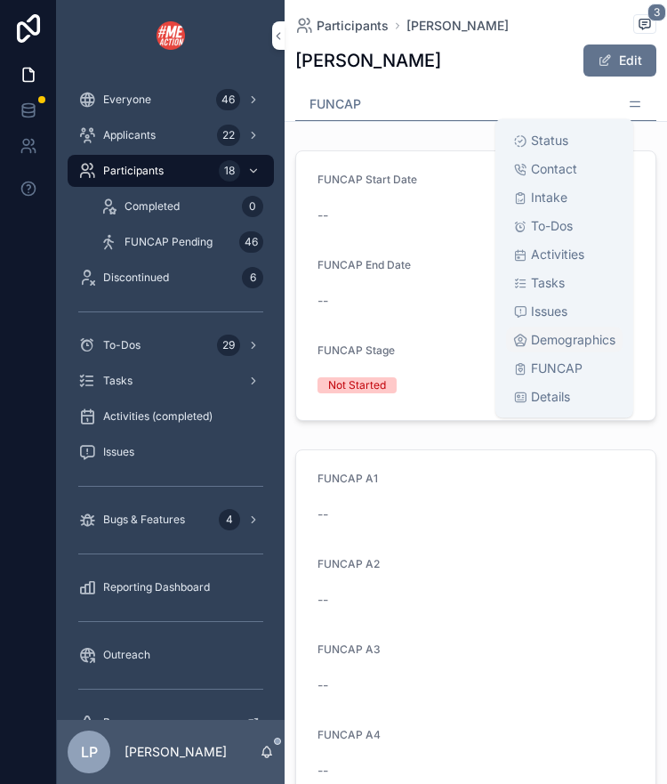
click at [569, 332] on span "Demographics" at bounding box center [573, 340] width 84 height 18
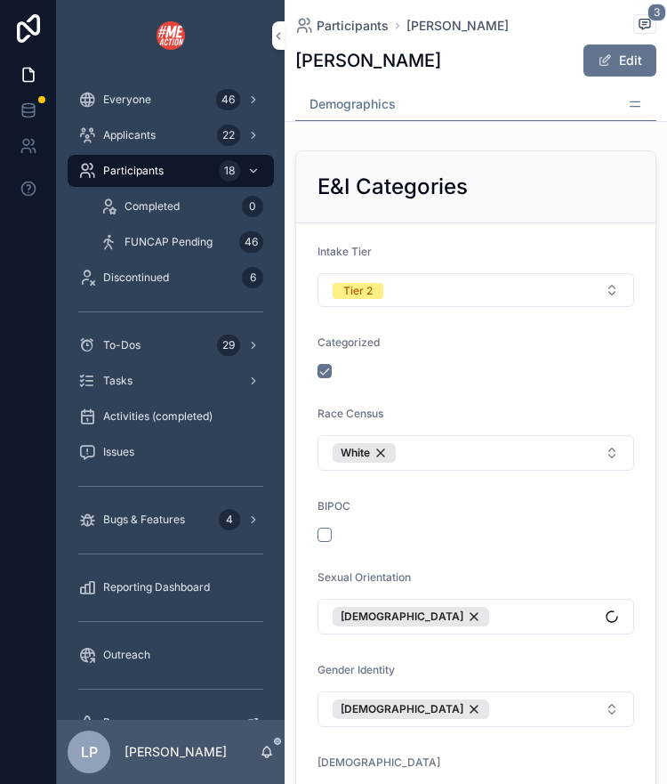
click at [494, 28] on div "Participants [PERSON_NAME] 3" at bounding box center [475, 25] width 361 height 22
click at [639, 103] on icon "scrollable content" at bounding box center [635, 104] width 14 height 14
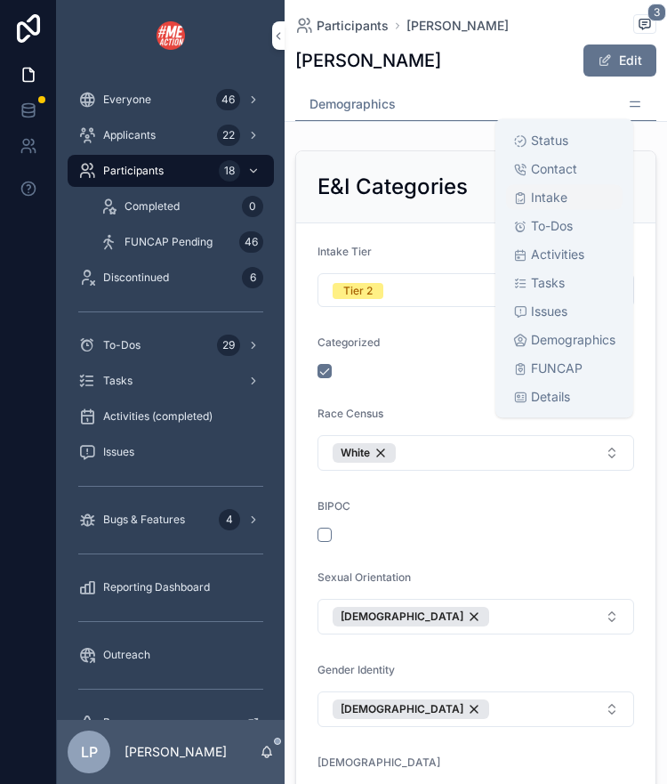
click at [570, 189] on div "Intake" at bounding box center [564, 198] width 102 height 18
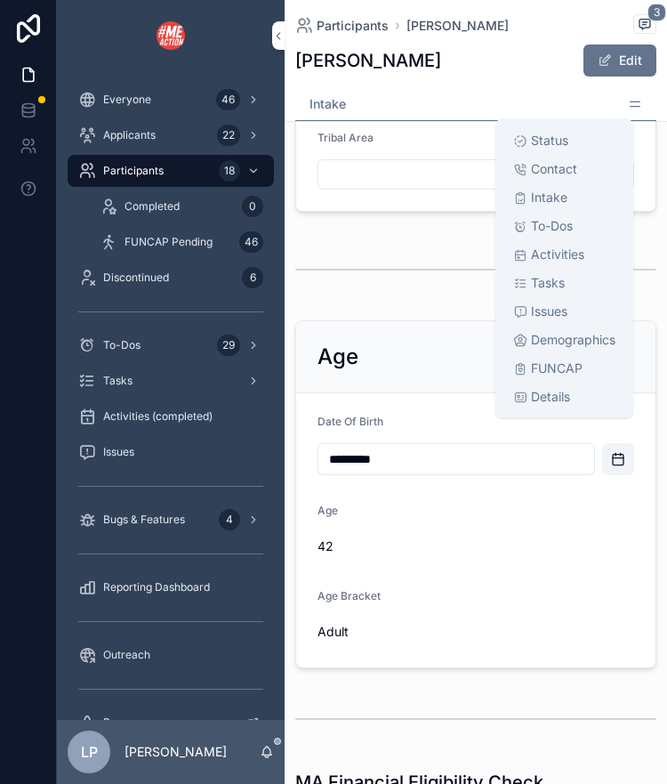
scroll to position [1540, 0]
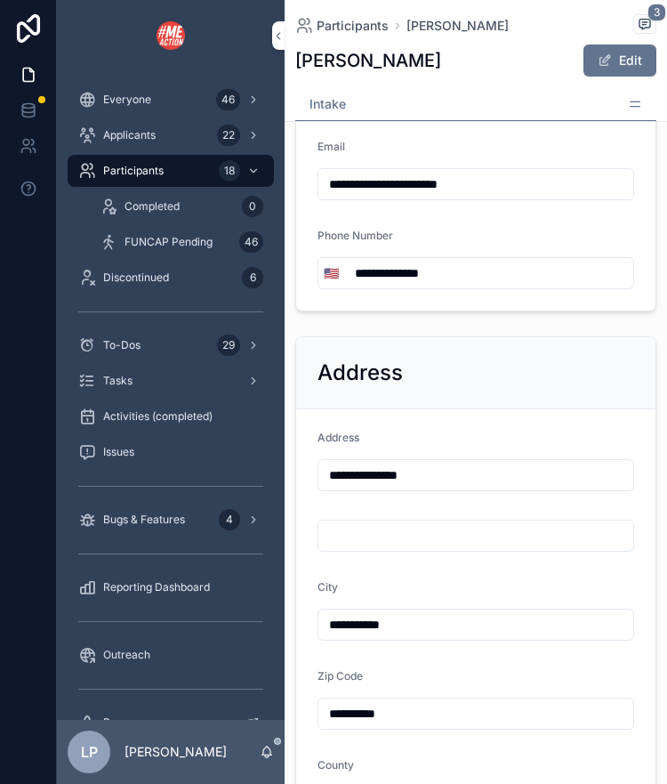
scroll to position [815, 0]
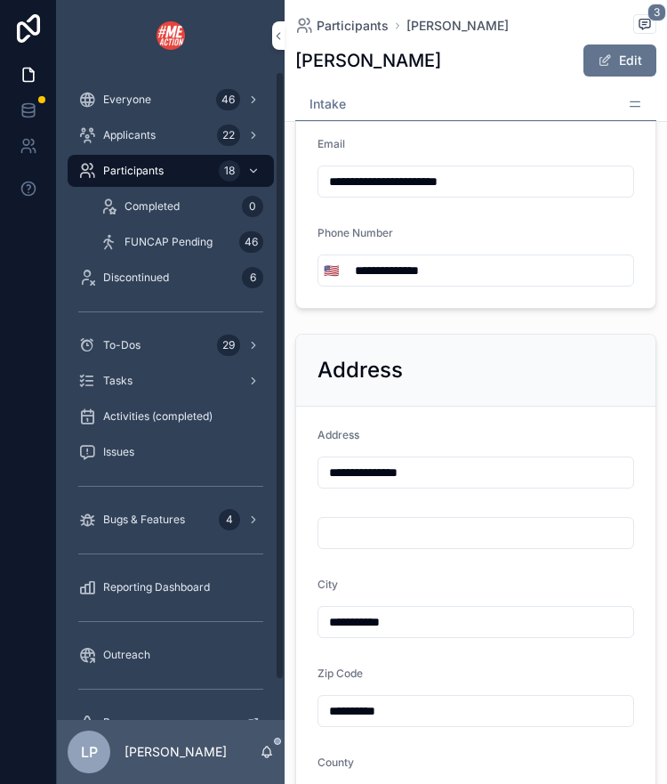
drag, startPoint x: 497, startPoint y: 183, endPoint x: 326, endPoint y: 189, distance: 171.7
click at [326, 189] on input "**********" at bounding box center [475, 181] width 315 height 25
